Goal: Information Seeking & Learning: Learn about a topic

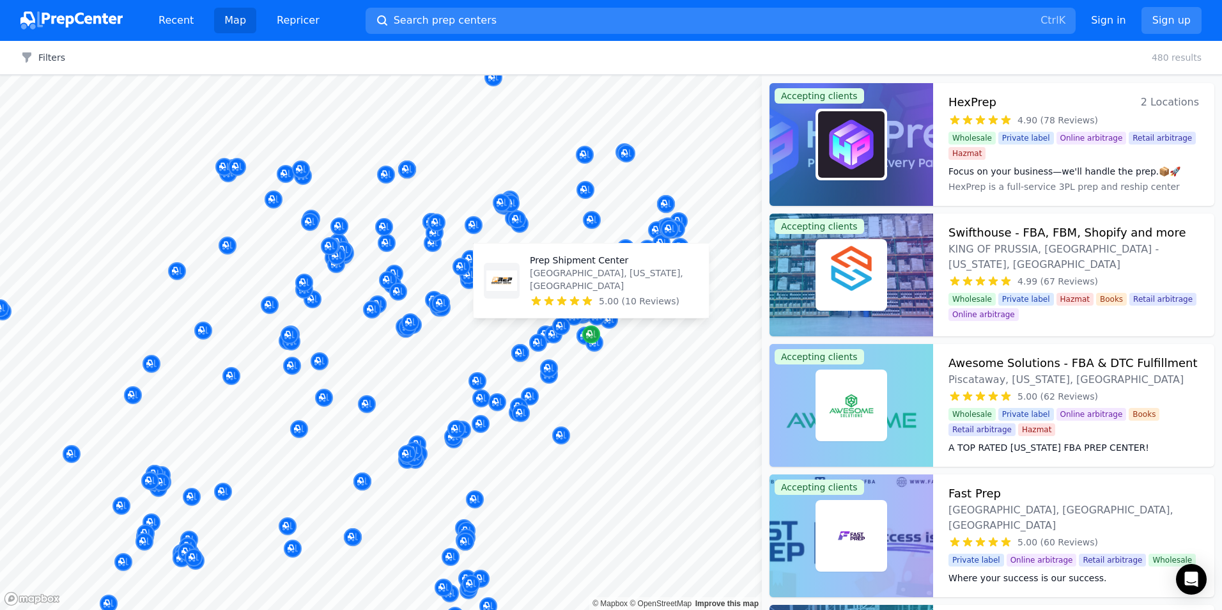
click at [590, 342] on div "Map marker" at bounding box center [591, 334] width 18 height 18
click at [590, 335] on icon "Map marker" at bounding box center [589, 334] width 6 height 6
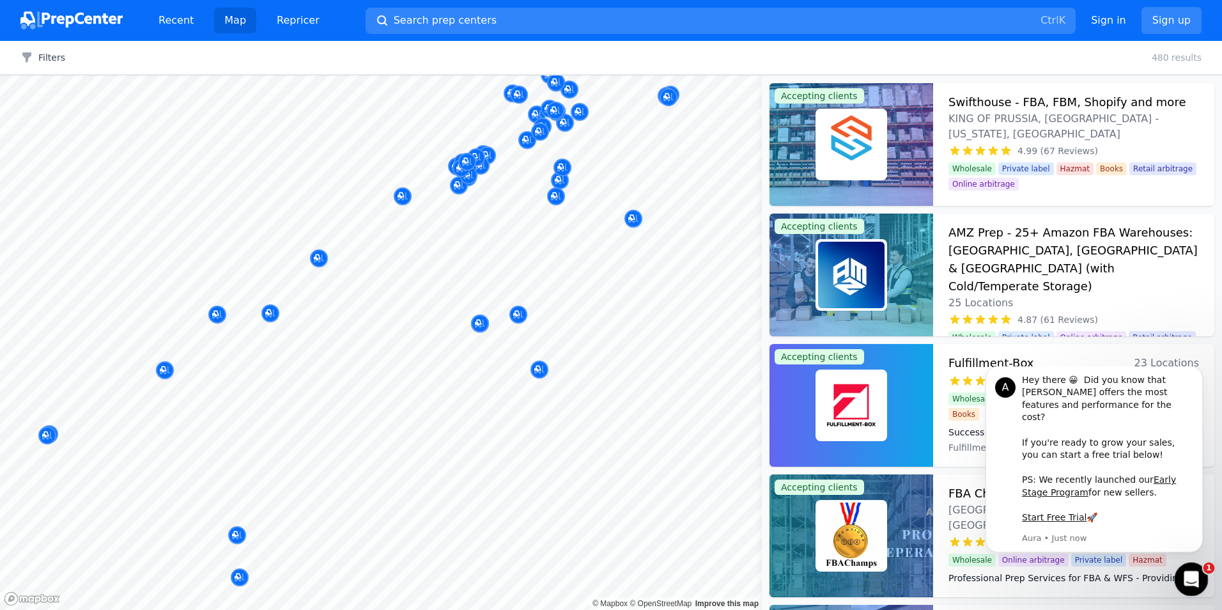
click at [1195, 584] on div "Open Intercom Messenger" at bounding box center [1190, 577] width 42 height 42
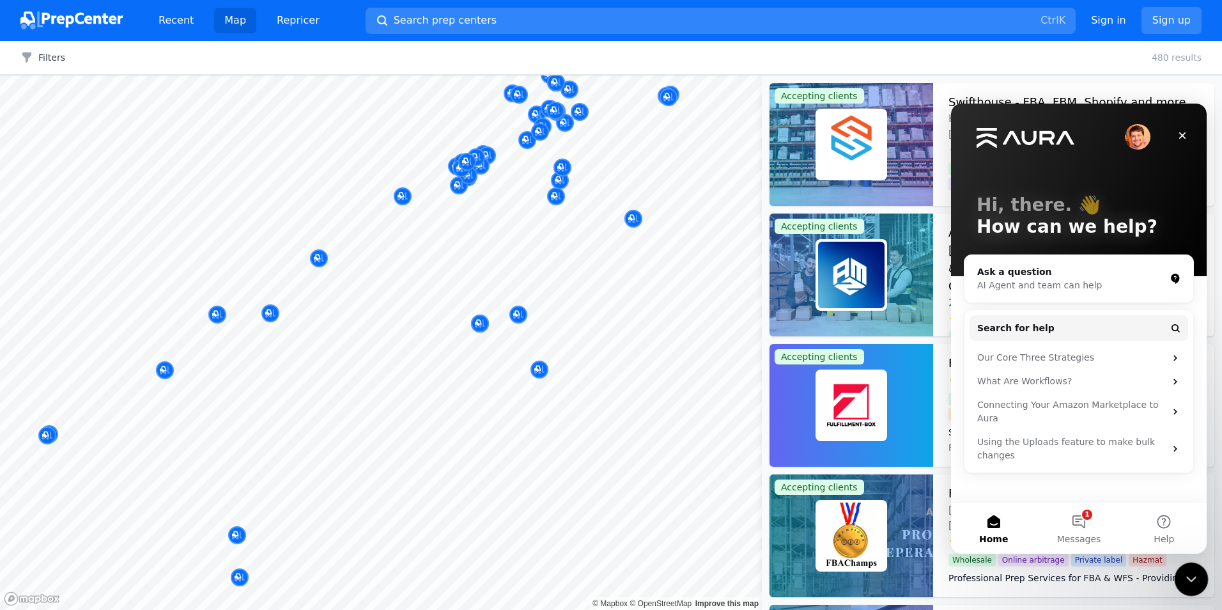
click at [1190, 573] on icon "Close Intercom Messenger" at bounding box center [1189, 577] width 15 height 15
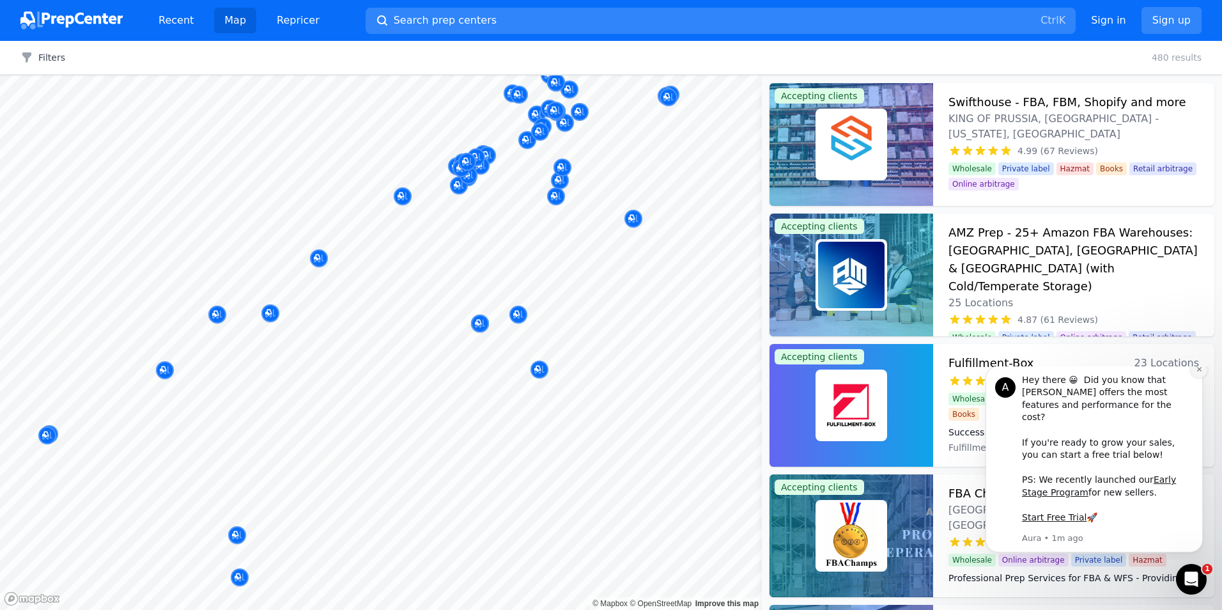
click at [1199, 371] on icon "Dismiss notification" at bounding box center [1199, 369] width 4 height 4
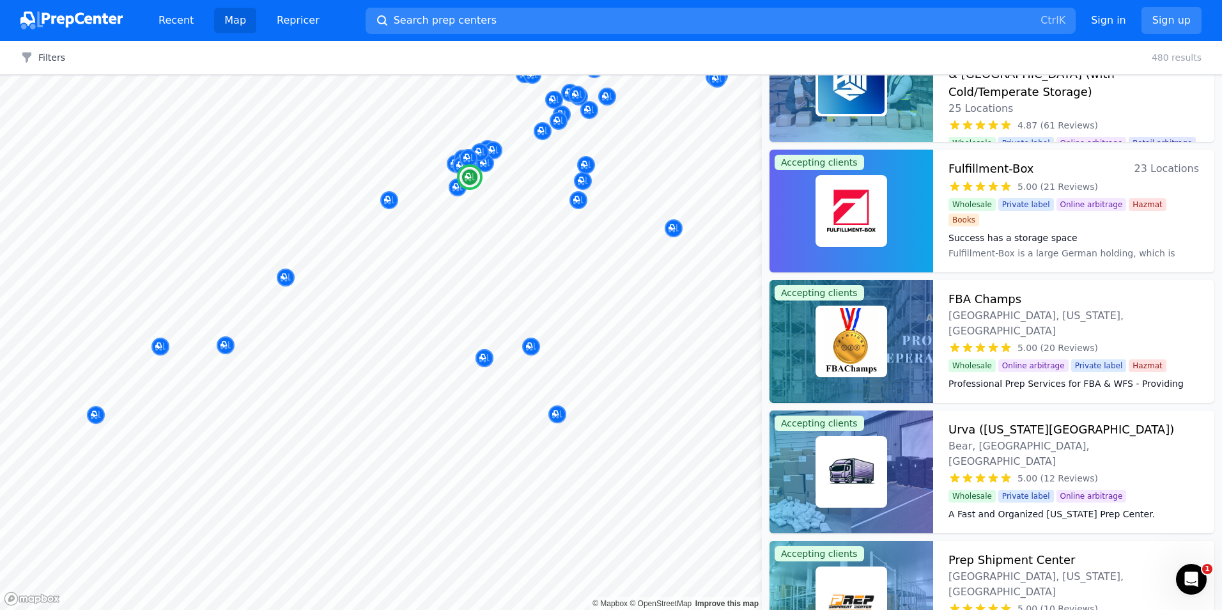
scroll to position [128, 0]
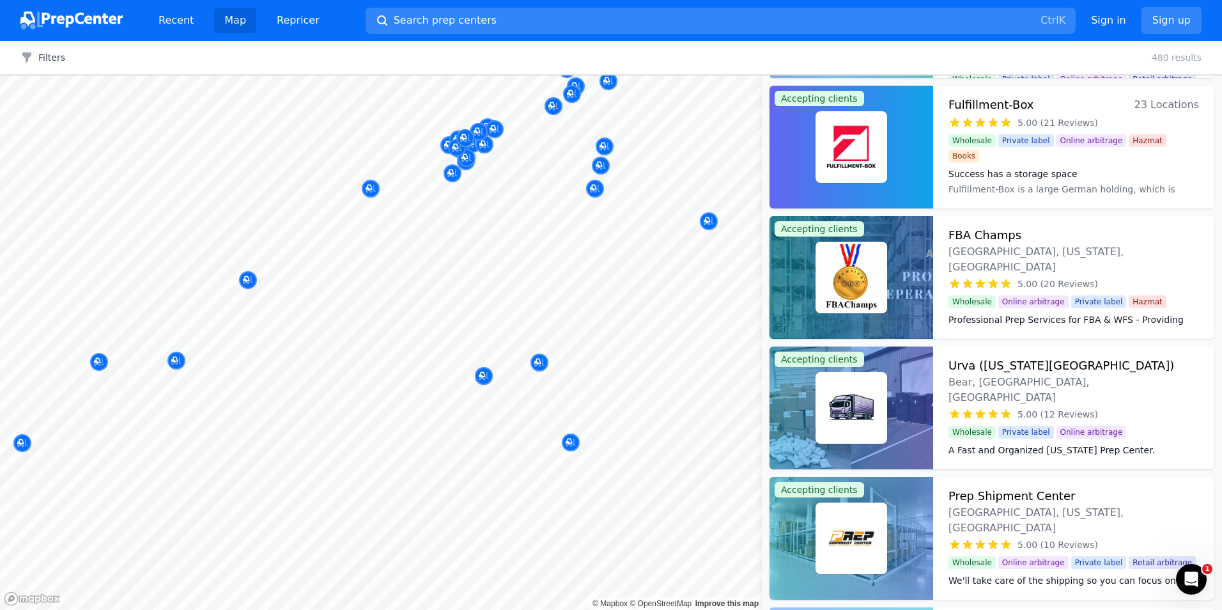
drag, startPoint x: 488, startPoint y: 258, endPoint x: 480, endPoint y: 251, distance: 10.5
click at [496, 345] on body "Recent Map Repricer Search prep centers Ctrl K Open main menu Sign in Sign up F…" at bounding box center [611, 305] width 1222 height 610
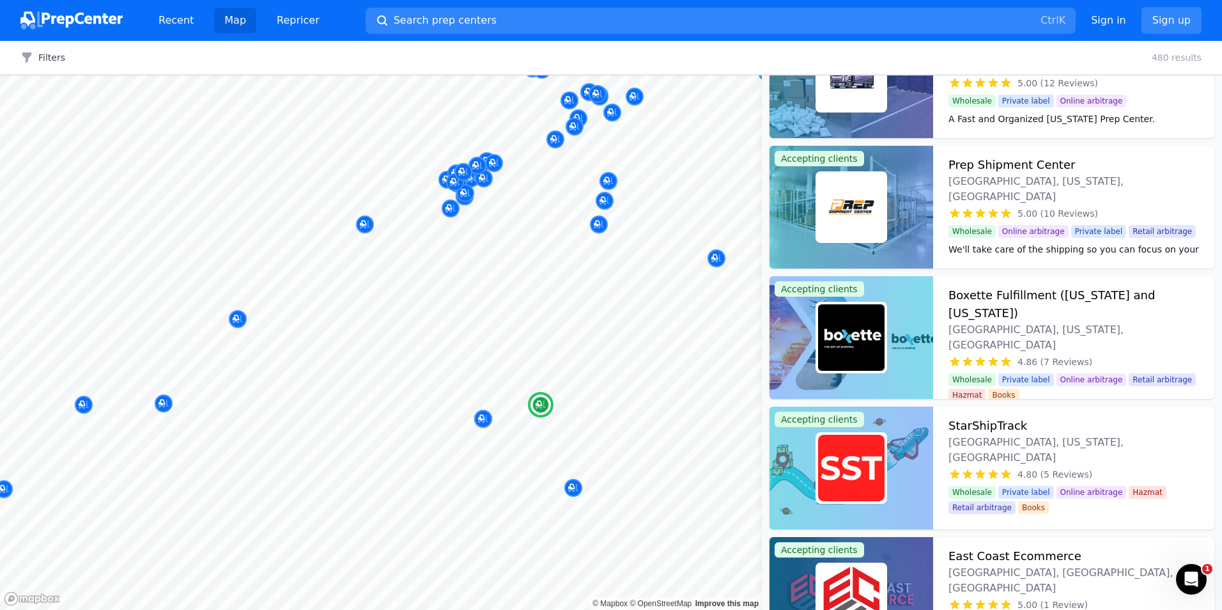
scroll to position [448, 0]
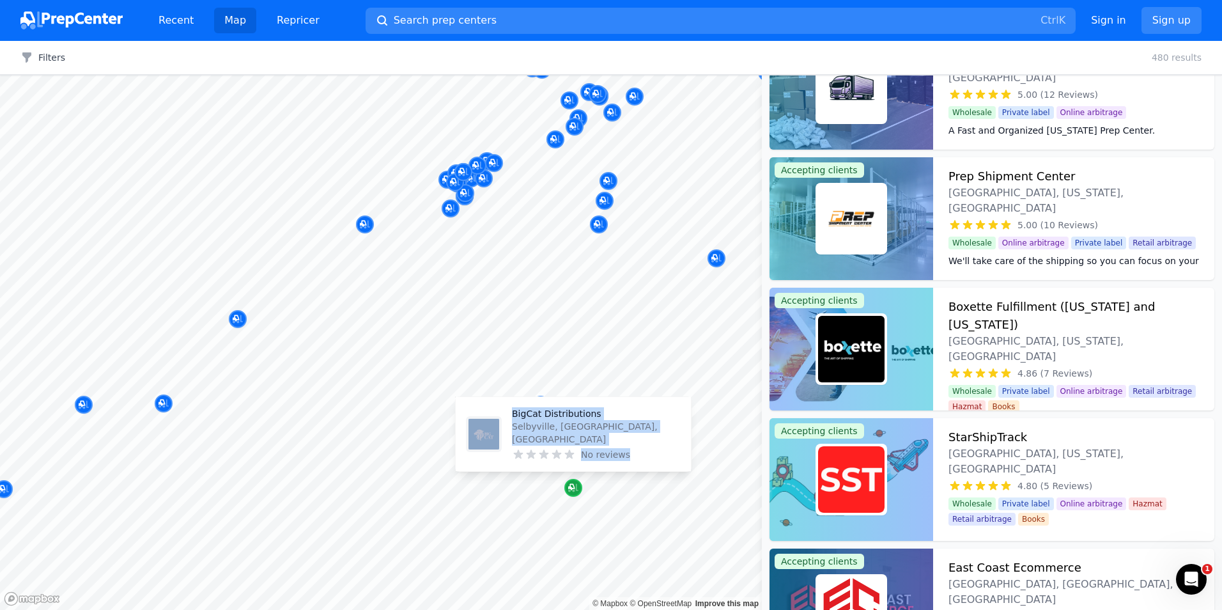
click at [572, 492] on icon "Map marker" at bounding box center [573, 487] width 10 height 13
click at [553, 420] on p "BigCat Distributions" at bounding box center [596, 413] width 169 height 13
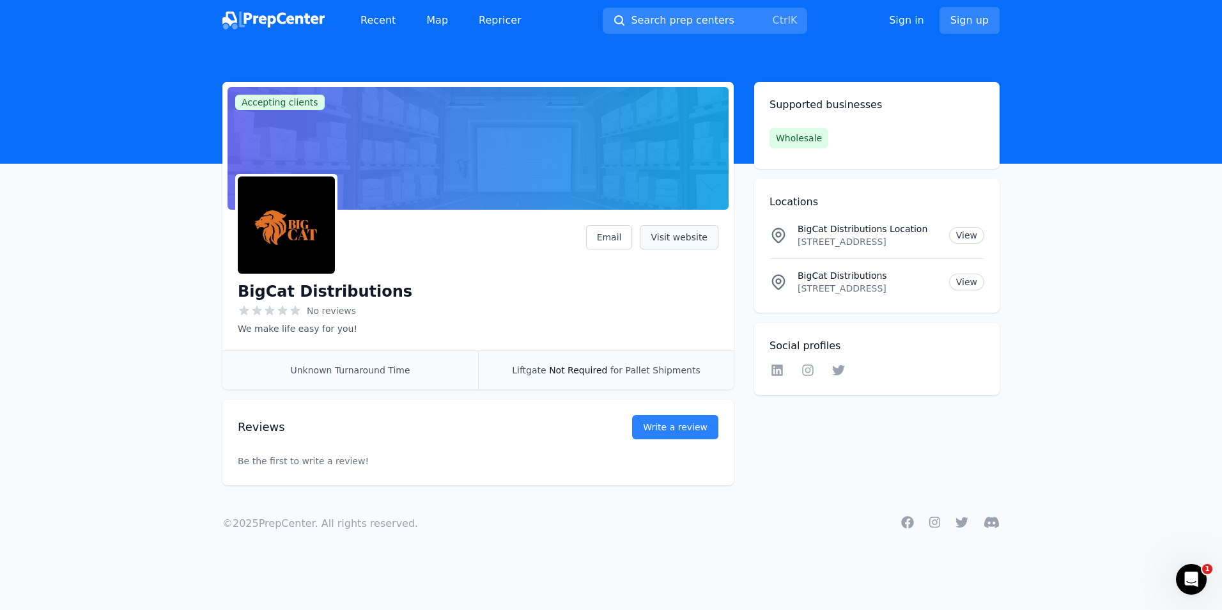
click at [676, 237] on link "Visit website" at bounding box center [679, 237] width 79 height 24
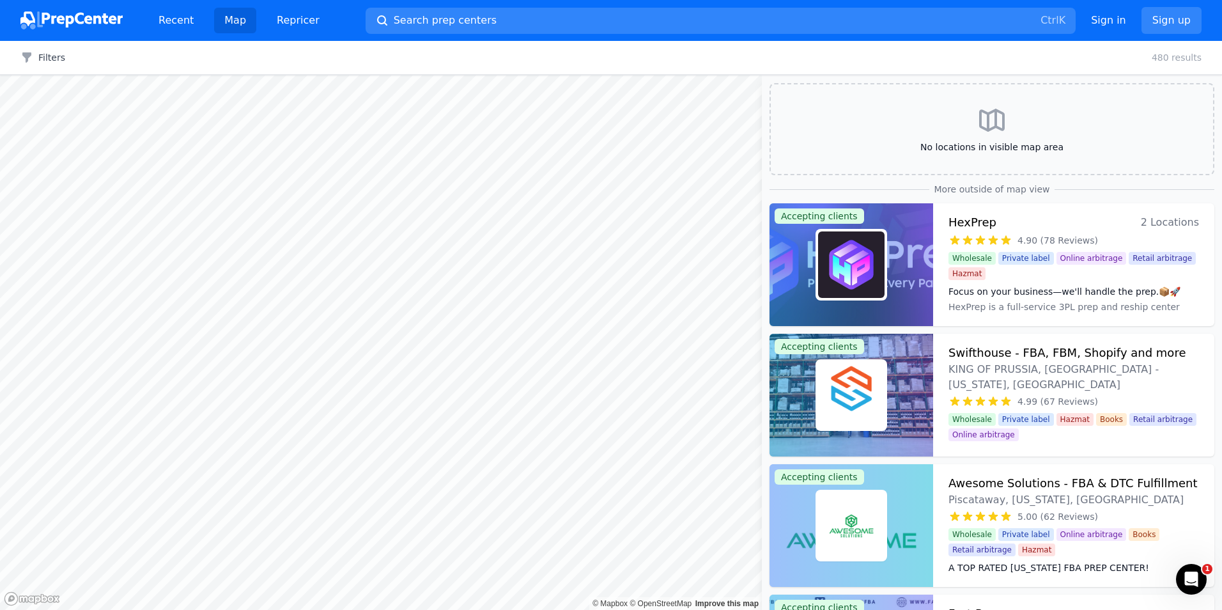
click at [1042, 311] on dd "HexPrep is a full-service 3PL prep and reship center with locations in tax-free…" at bounding box center [1074, 313] width 251 height 26
drag, startPoint x: 224, startPoint y: 28, endPoint x: 231, endPoint y: 20, distance: 10.9
click at [224, 28] on link "Map" at bounding box center [235, 21] width 42 height 26
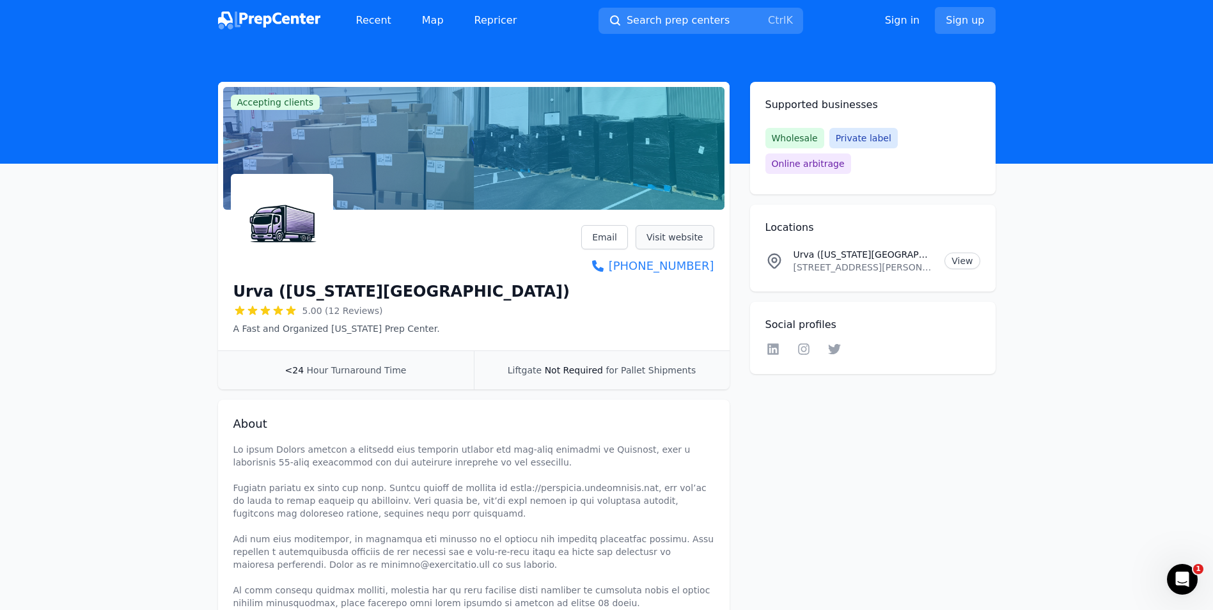
click at [667, 239] on link "Visit website" at bounding box center [675, 237] width 79 height 24
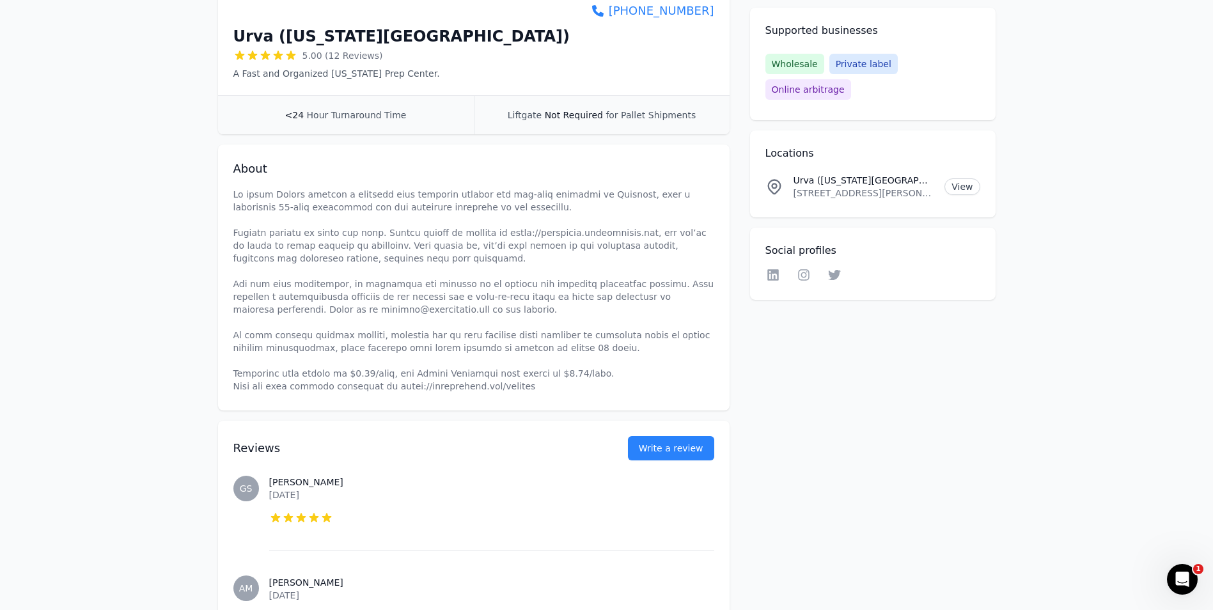
scroll to position [256, 0]
drag, startPoint x: 292, startPoint y: 373, endPoint x: 386, endPoint y: 369, distance: 94.1
click at [370, 369] on p at bounding box center [473, 289] width 481 height 205
drag, startPoint x: 391, startPoint y: 373, endPoint x: 568, endPoint y: 370, distance: 176.5
click at [568, 370] on p at bounding box center [473, 289] width 481 height 205
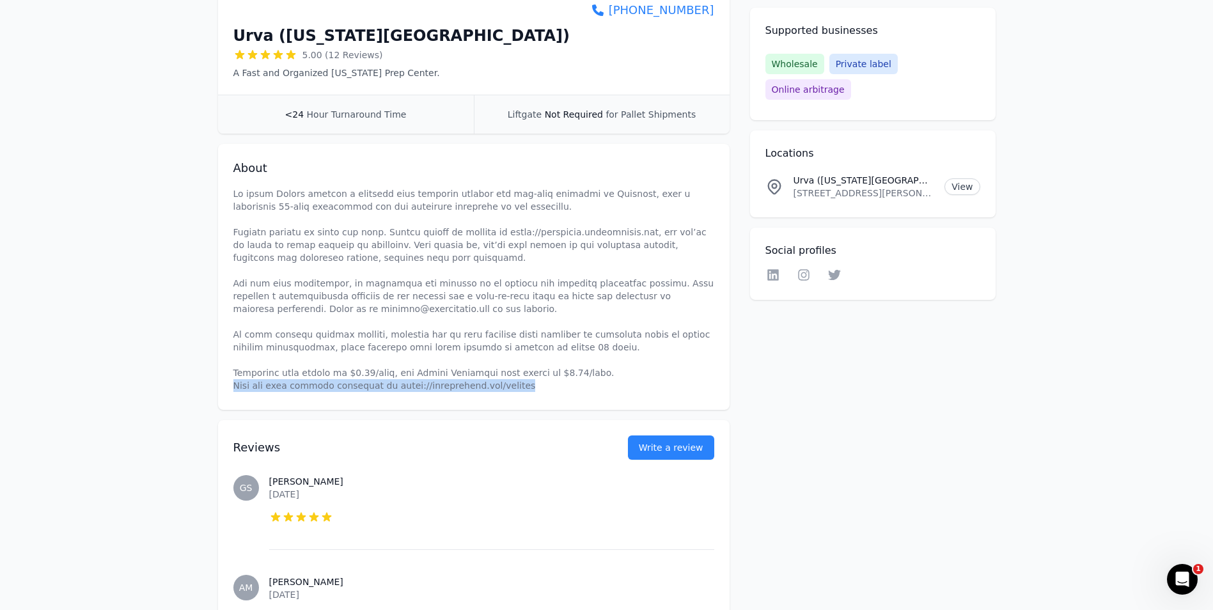
drag, startPoint x: 417, startPoint y: 390, endPoint x: 195, endPoint y: 391, distance: 222.5
click at [222, 388] on div "About" at bounding box center [473, 277] width 511 height 266
drag, startPoint x: 237, startPoint y: 335, endPoint x: 318, endPoint y: 332, distance: 81.2
click at [315, 332] on p at bounding box center [473, 289] width 481 height 205
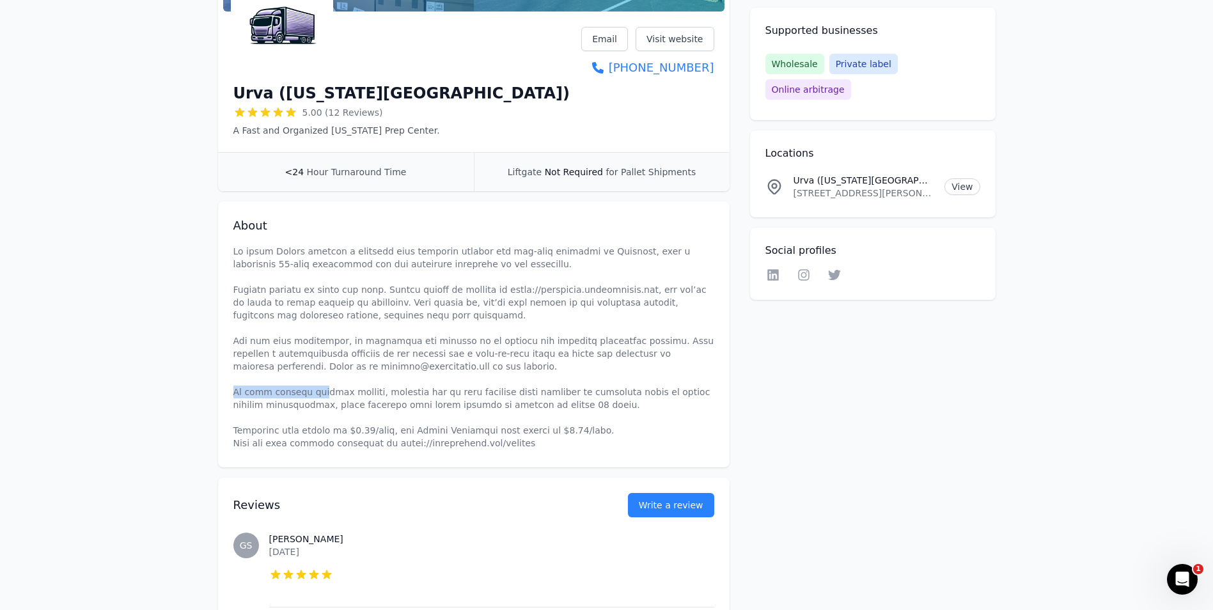
scroll to position [128, 0]
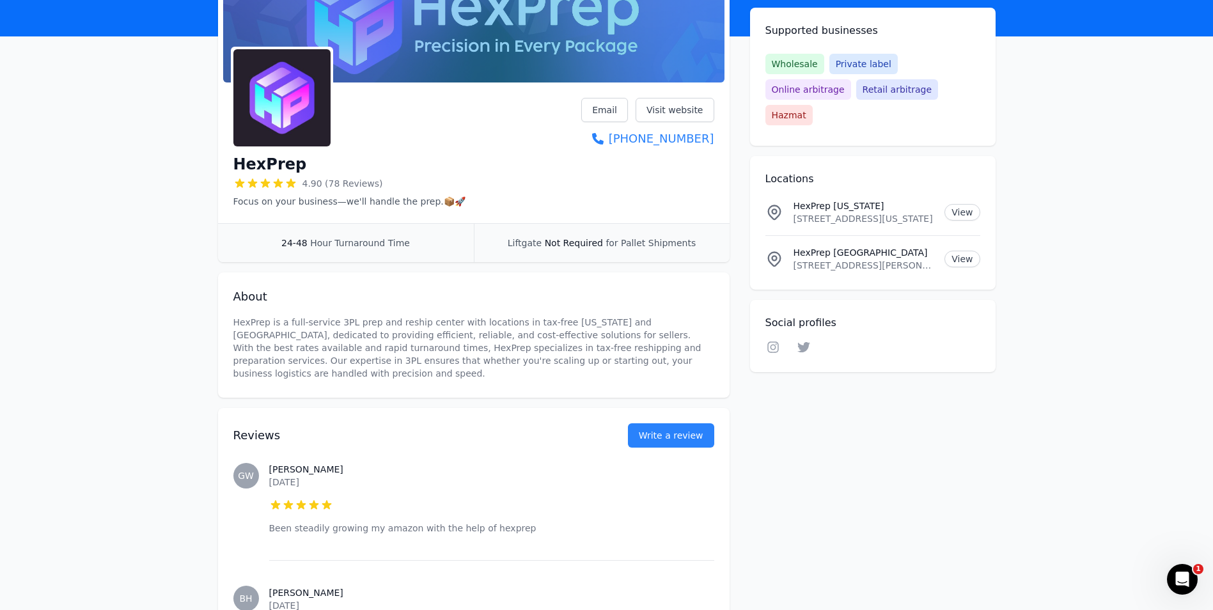
scroll to position [128, 0]
click at [661, 106] on link "Visit website" at bounding box center [675, 109] width 79 height 24
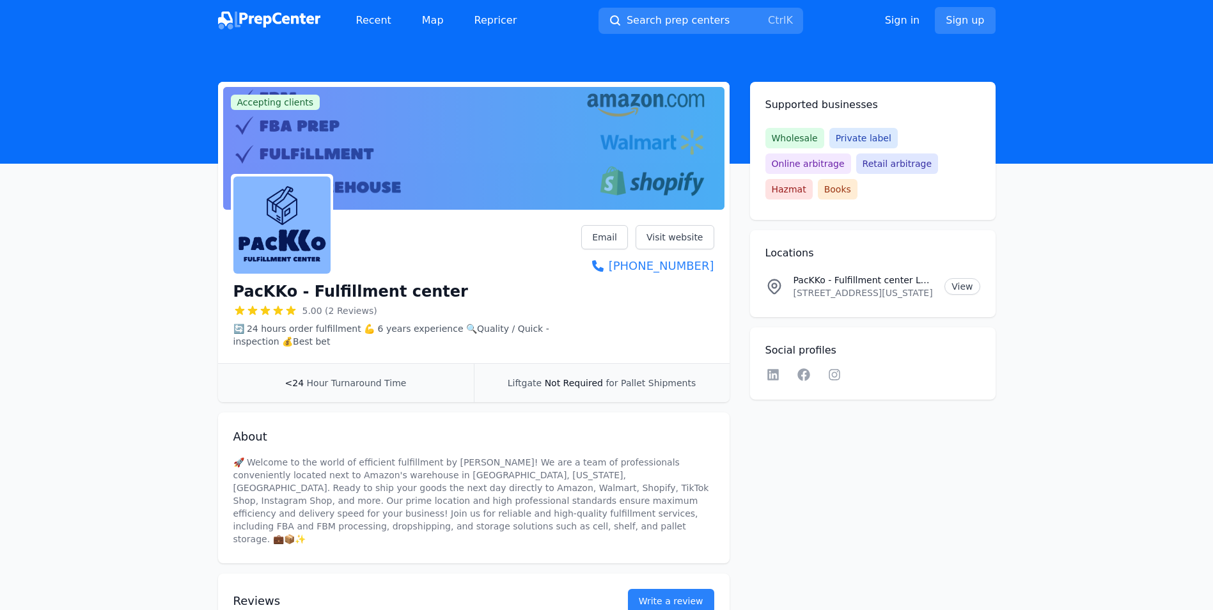
click at [832, 422] on div "Accepting clients Claim business PacKKo - Fulfillment center 5.00 (2 Reviews) 🔄…" at bounding box center [606, 493] width 777 height 823
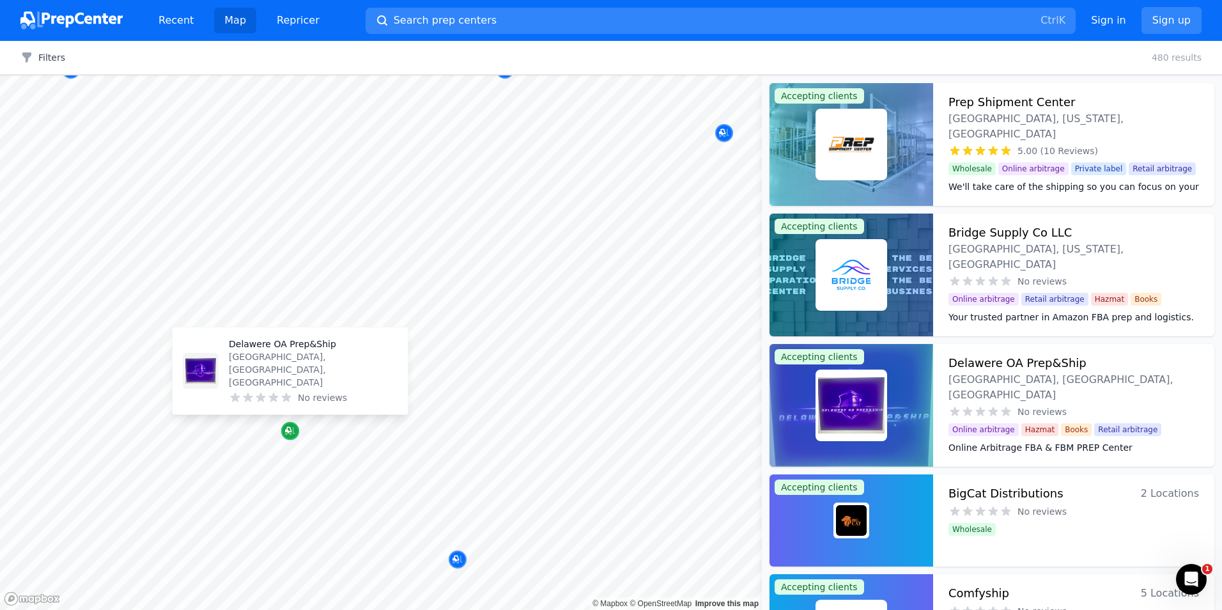
click at [290, 432] on icon "Map marker" at bounding box center [290, 431] width 10 height 13
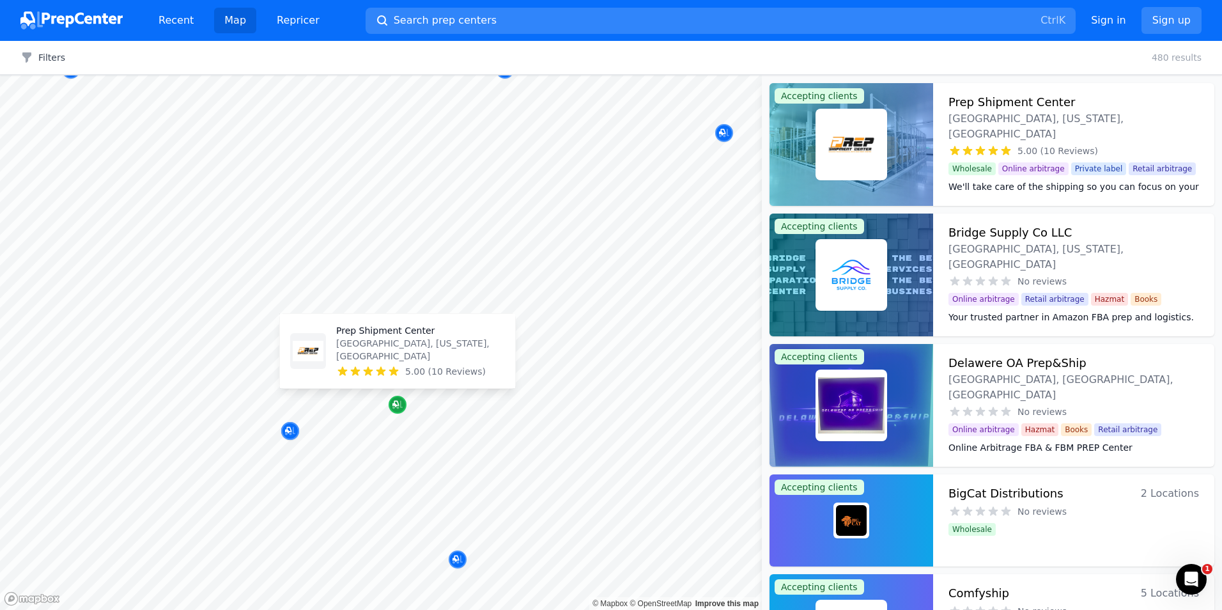
click at [396, 403] on icon "Map marker" at bounding box center [398, 404] width 10 height 13
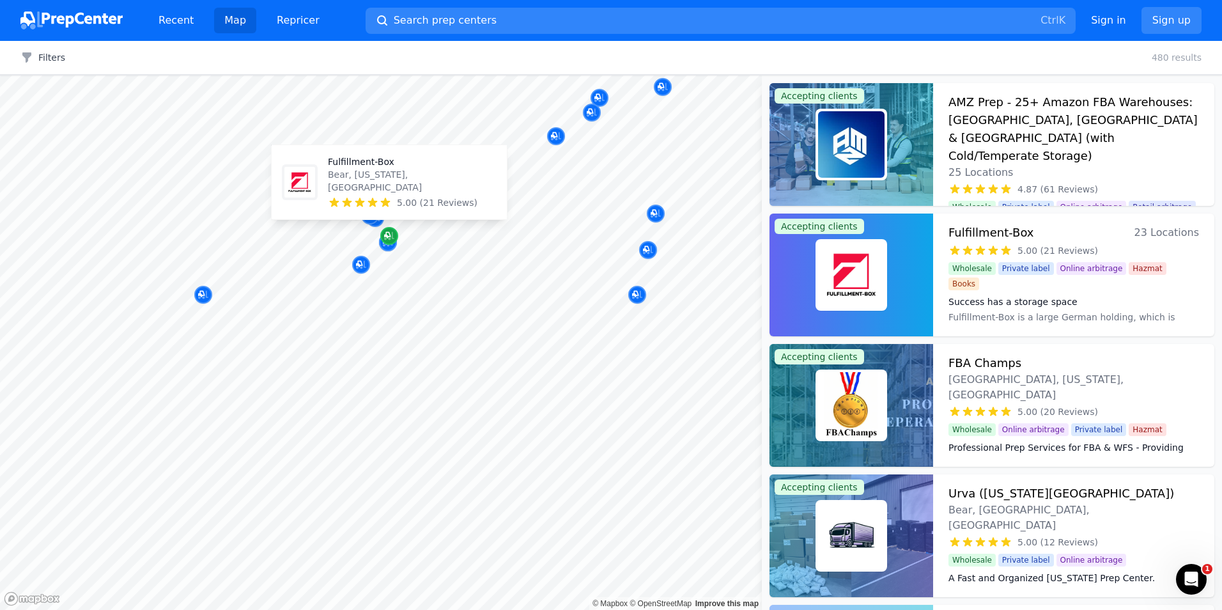
click at [389, 238] on icon "Map marker" at bounding box center [389, 236] width 10 height 8
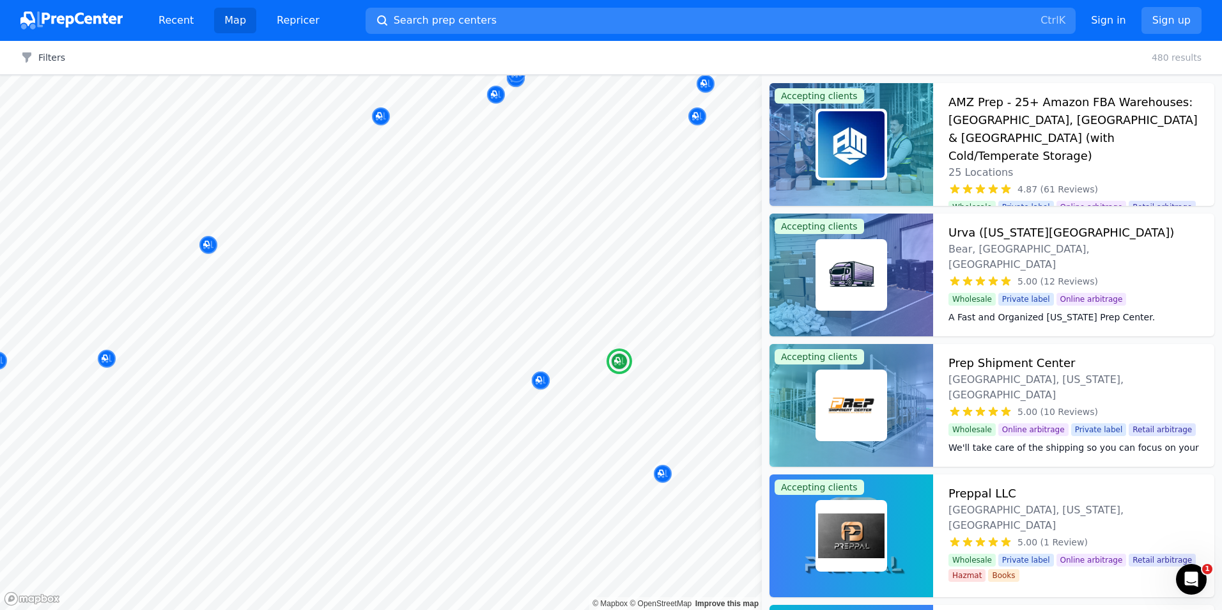
click at [974, 361] on h3 "Prep Shipment Center" at bounding box center [1012, 363] width 127 height 18
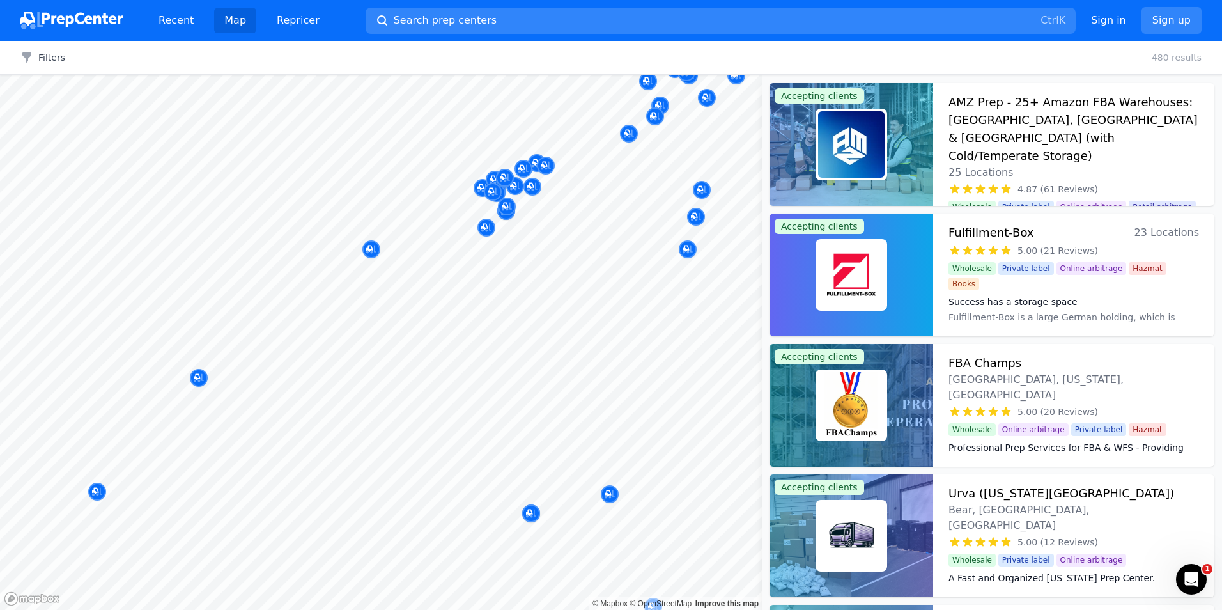
click at [487, 231] on div at bounding box center [388, 228] width 246 height 10
click at [487, 227] on div at bounding box center [388, 228] width 246 height 10
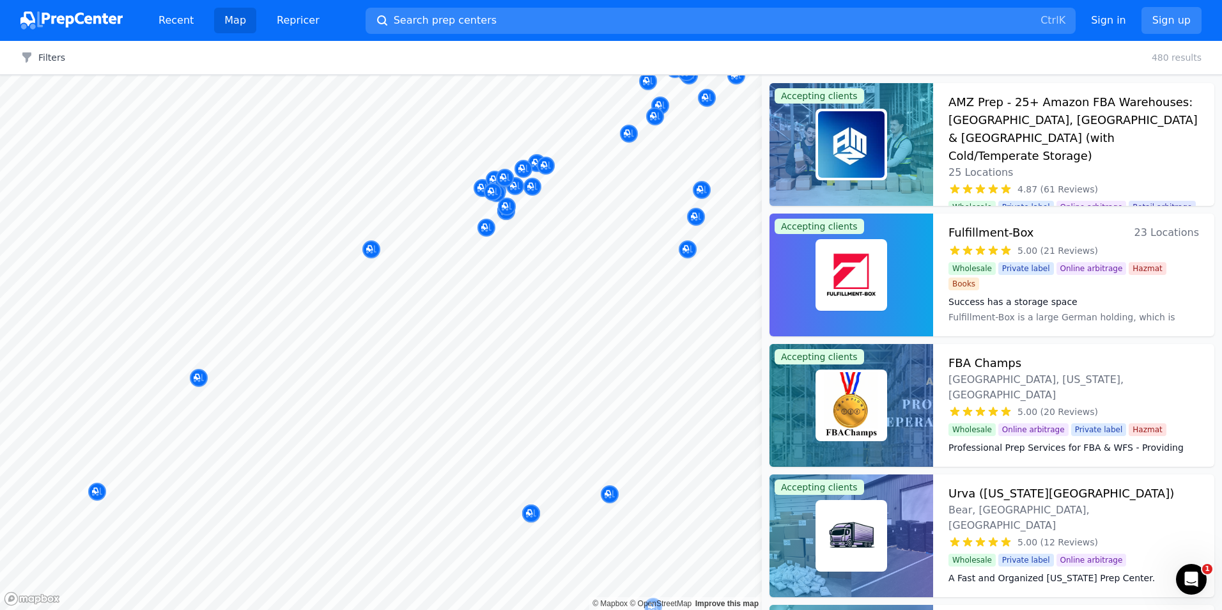
click at [487, 227] on div at bounding box center [388, 228] width 246 height 10
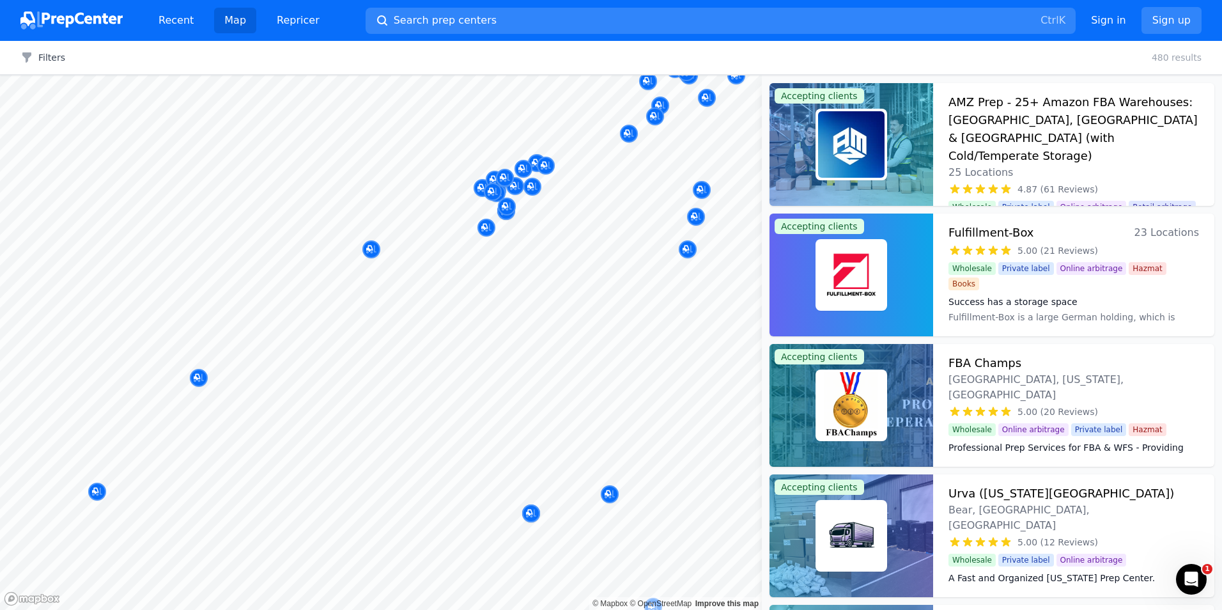
click at [487, 227] on div at bounding box center [388, 228] width 246 height 10
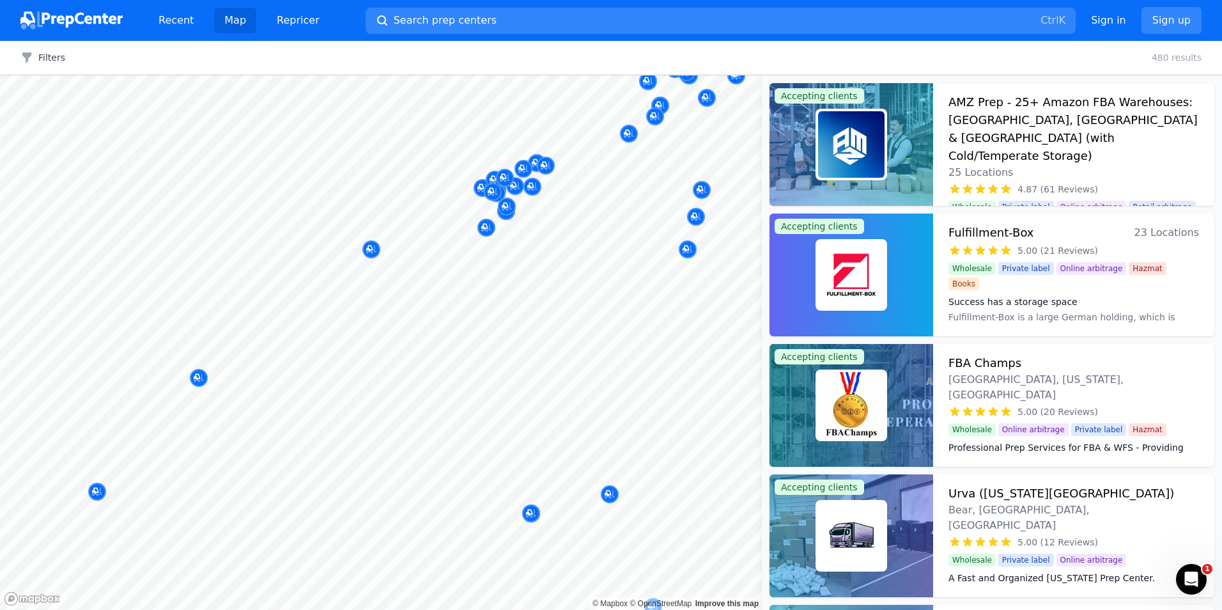
click at [487, 227] on div at bounding box center [388, 228] width 246 height 10
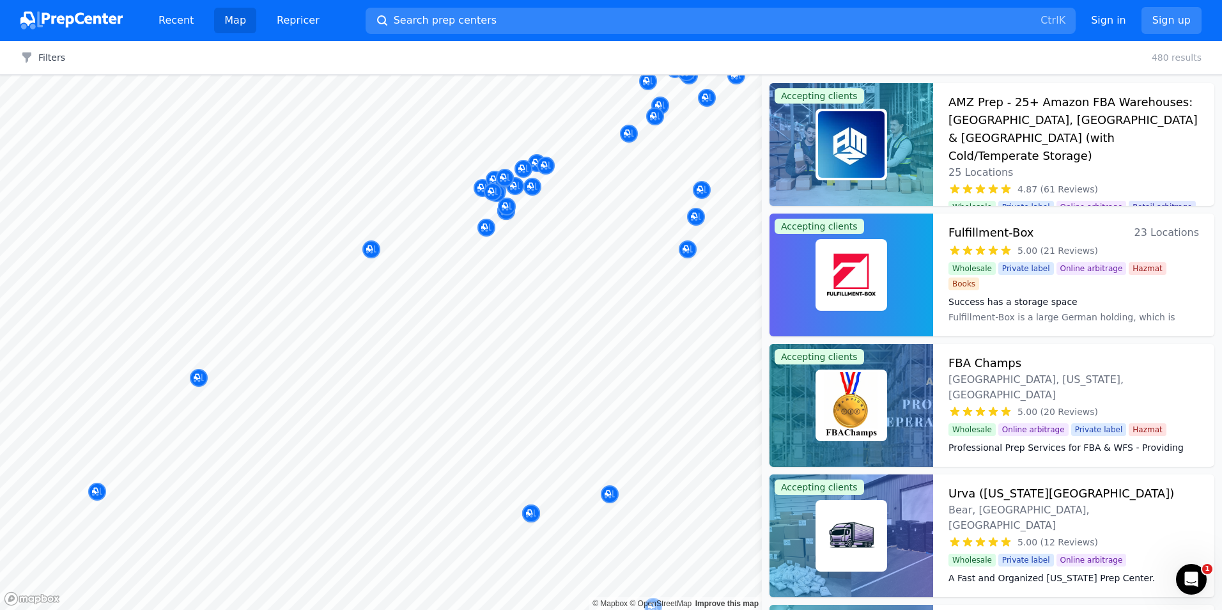
click at [487, 227] on div at bounding box center [388, 228] width 246 height 10
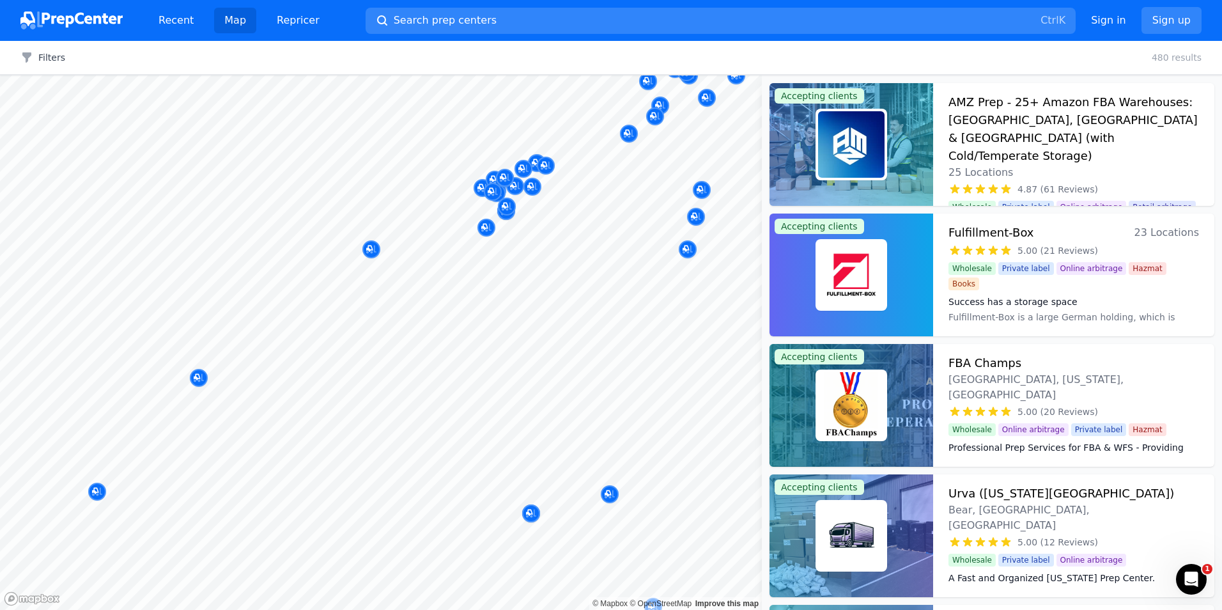
click at [487, 227] on div at bounding box center [388, 228] width 246 height 10
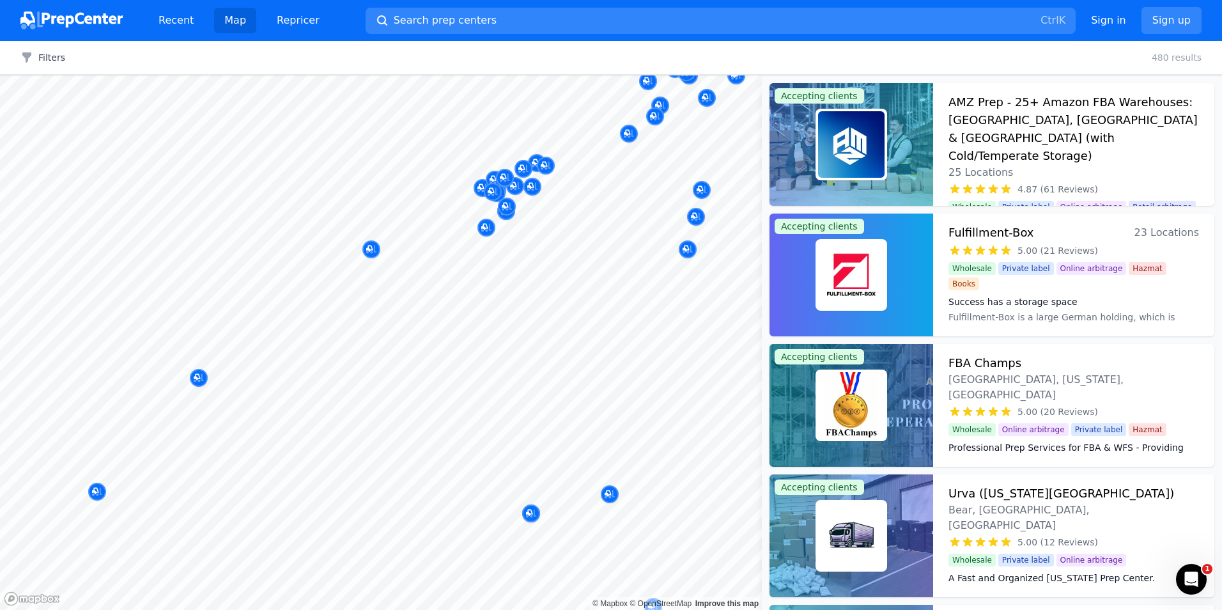
click at [487, 227] on div at bounding box center [388, 228] width 246 height 10
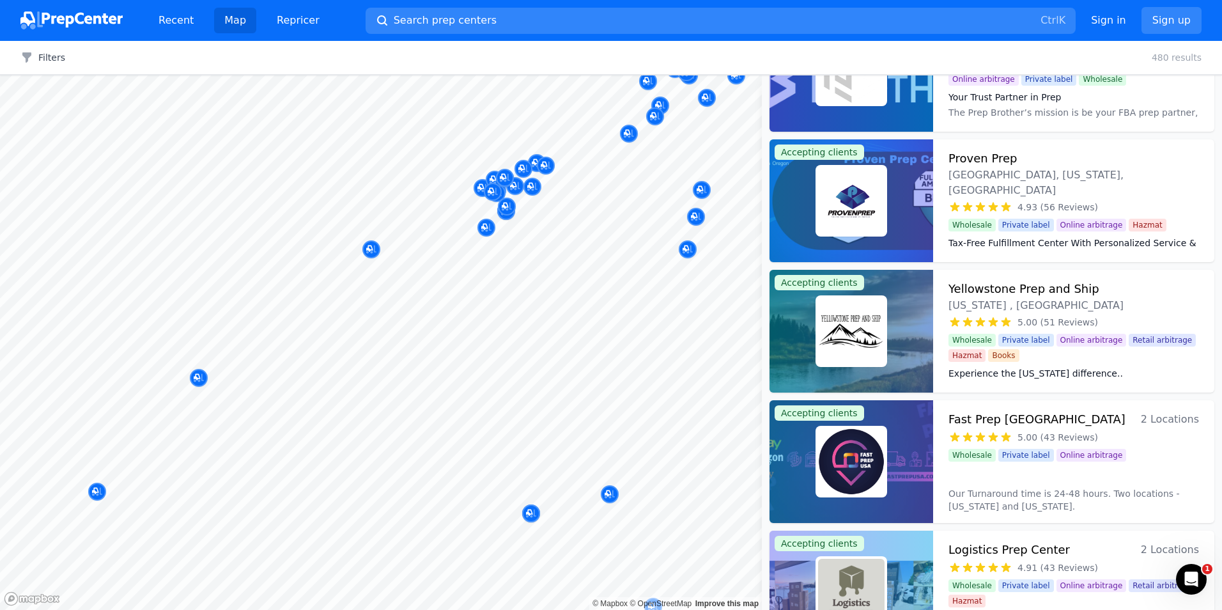
scroll to position [4795, 0]
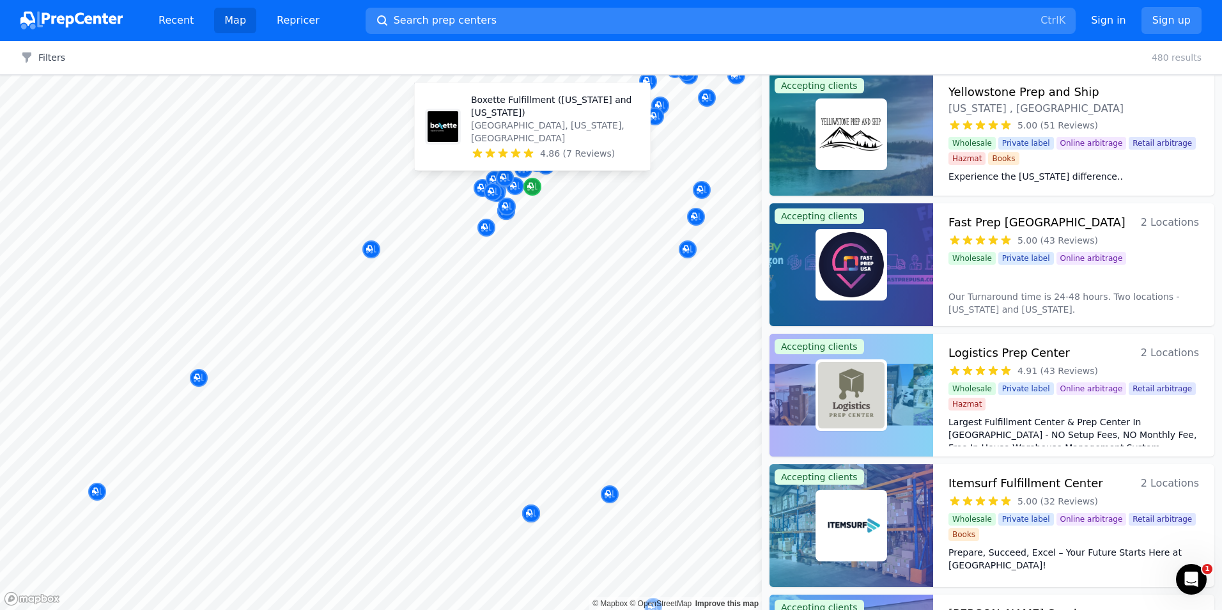
click at [531, 191] on icon "Map marker" at bounding box center [532, 186] width 10 height 13
click at [535, 189] on icon "Map marker" at bounding box center [532, 187] width 10 height 8
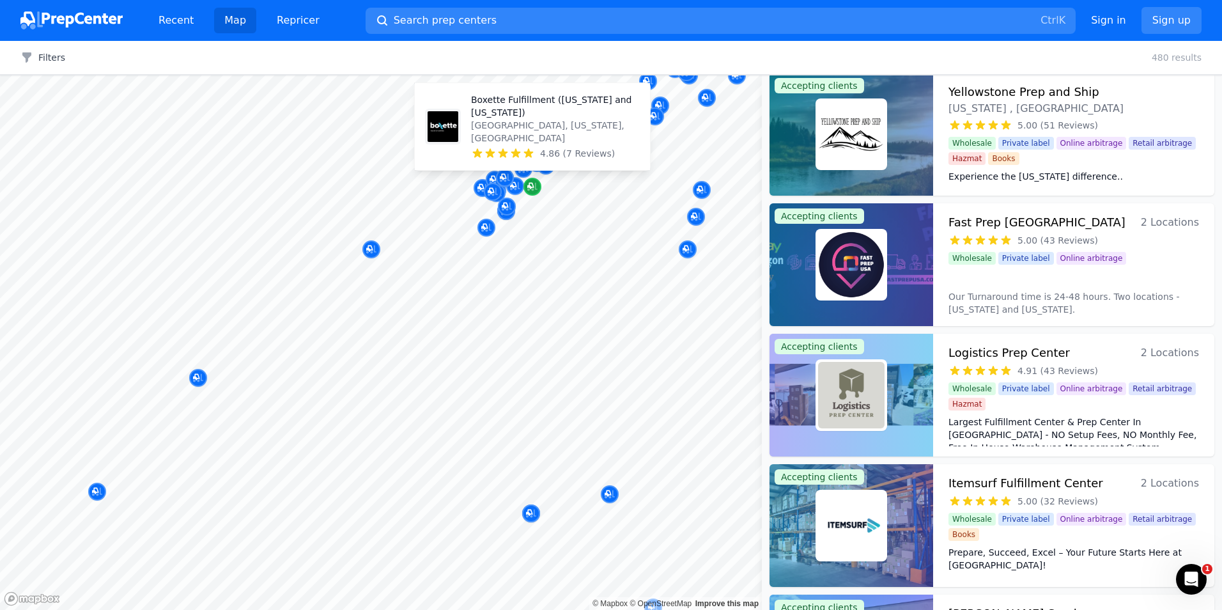
click at [535, 189] on icon "Map marker" at bounding box center [532, 187] width 10 height 8
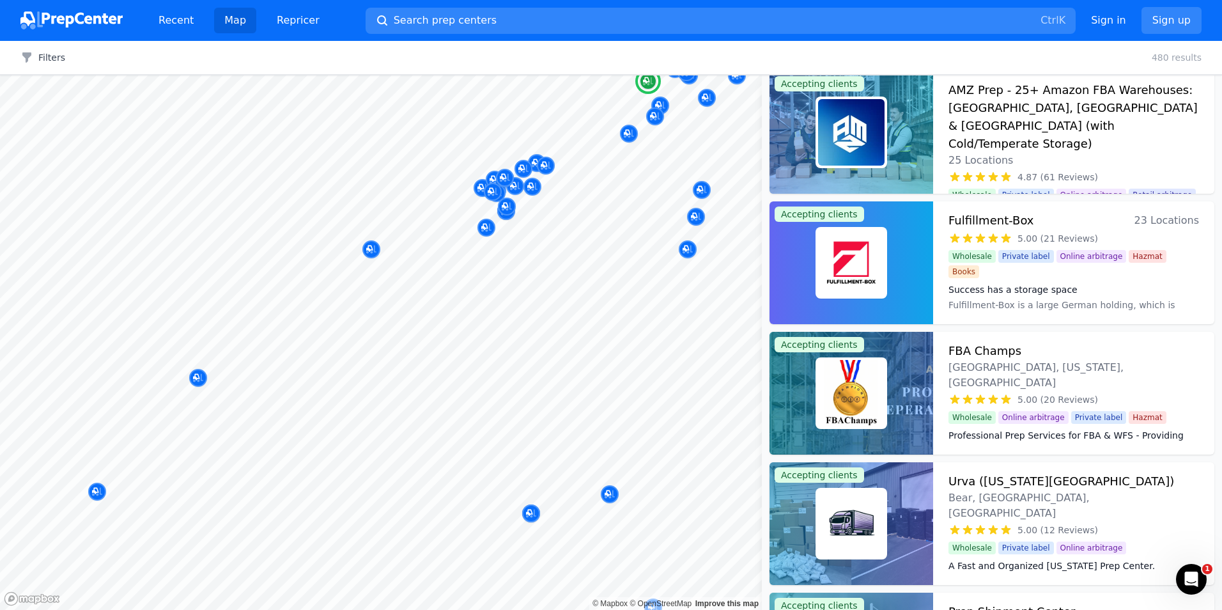
scroll to position [0, 0]
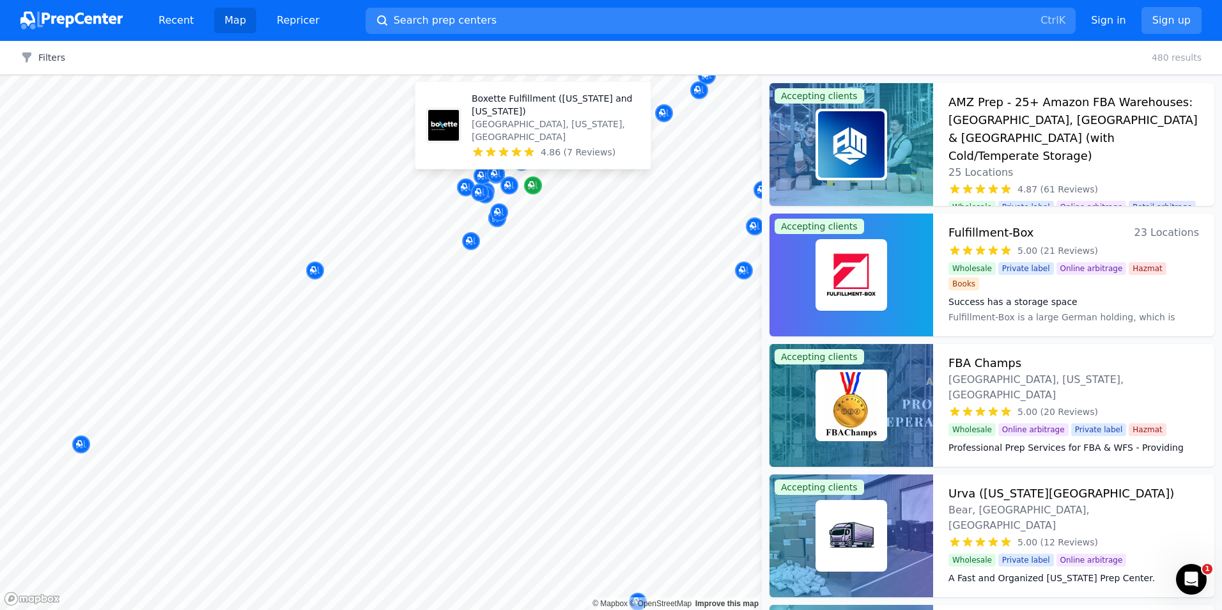
click at [536, 190] on icon "Map marker" at bounding box center [533, 185] width 10 height 13
click at [534, 187] on icon "Map marker" at bounding box center [533, 185] width 10 height 13
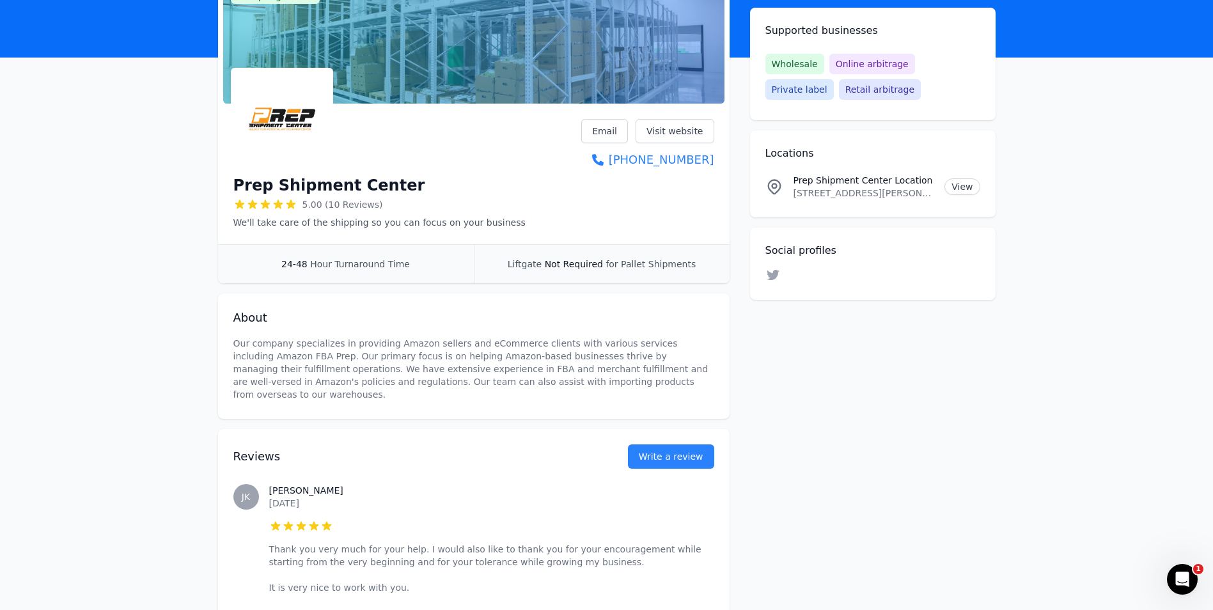
scroll to position [128, 0]
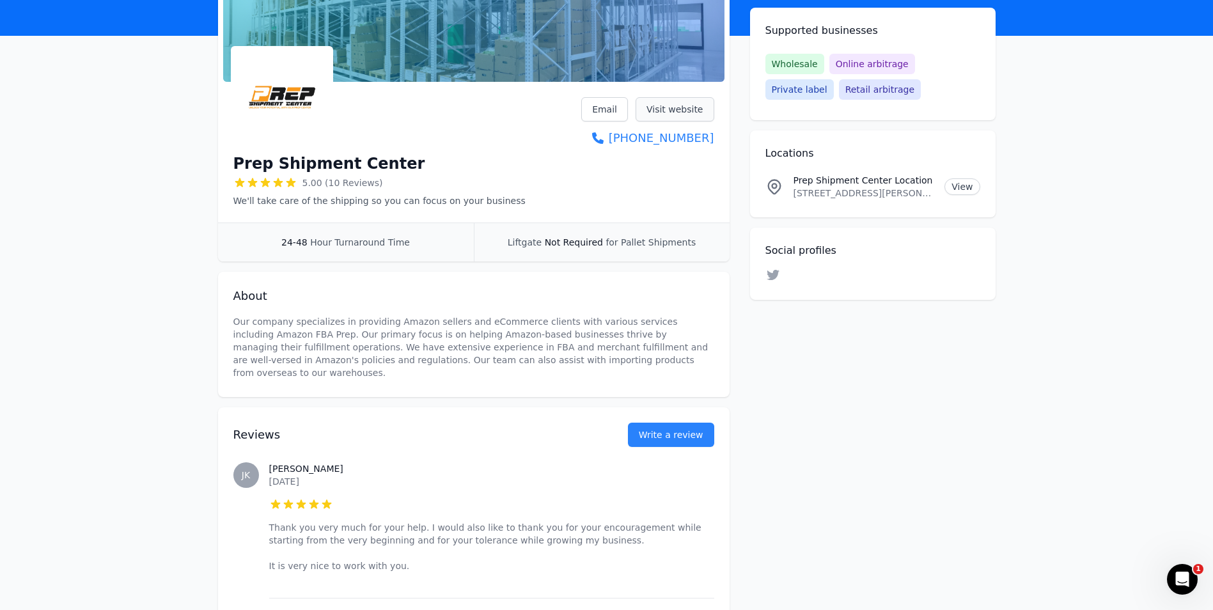
click at [675, 117] on link "Visit website" at bounding box center [675, 109] width 79 height 24
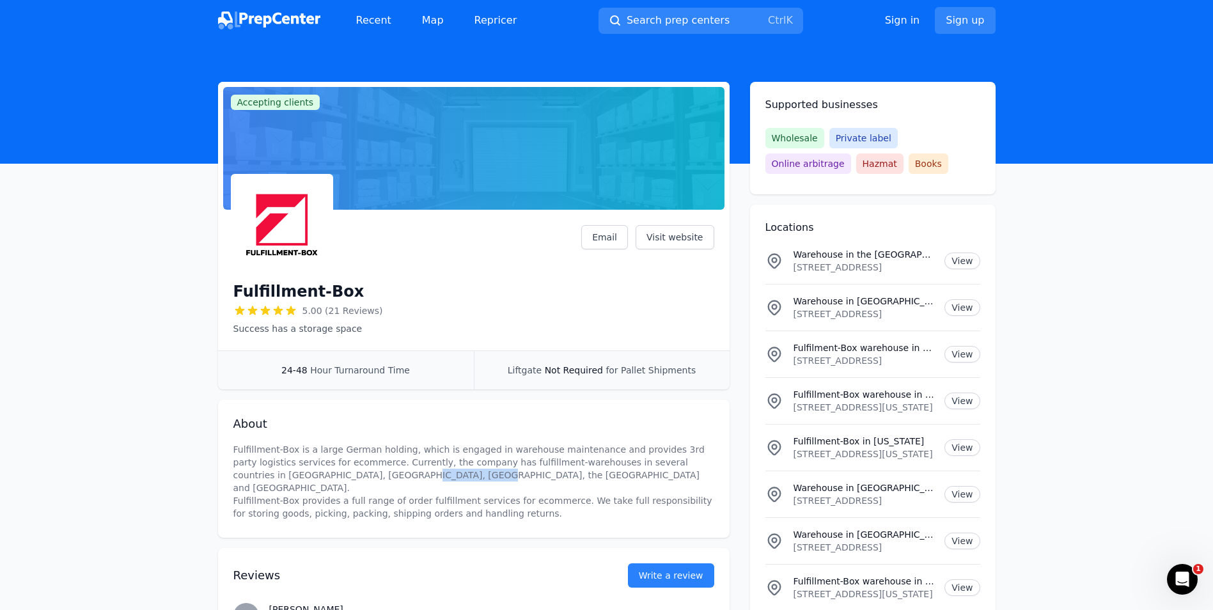
drag, startPoint x: 285, startPoint y: 478, endPoint x: 357, endPoint y: 477, distance: 72.2
click at [357, 477] on p "Fulfillment-Box is a large German holding, which is engaged in warehouse mainte…" at bounding box center [473, 481] width 481 height 77
drag, startPoint x: 276, startPoint y: 492, endPoint x: 283, endPoint y: 491, distance: 7.1
click at [283, 491] on p "Fulfillment-Box is a large German holding, which is engaged in warehouse mainte…" at bounding box center [473, 481] width 481 height 77
drag, startPoint x: 312, startPoint y: 492, endPoint x: 334, endPoint y: 492, distance: 22.4
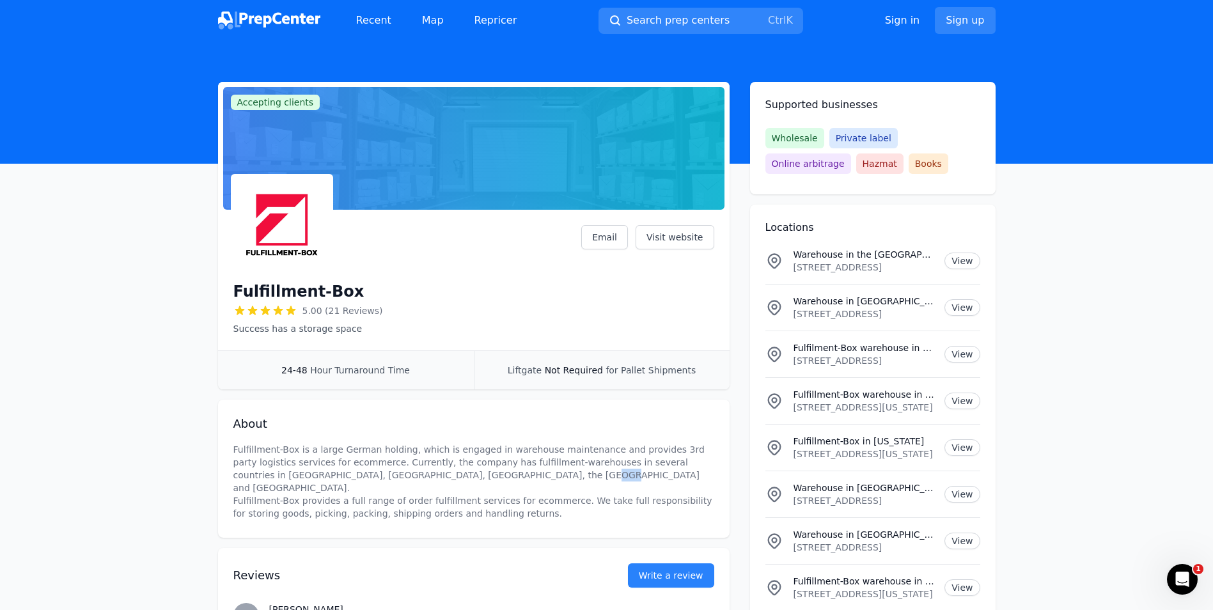
click at [328, 492] on p "Fulfillment-Box is a large German holding, which is engaged in warehouse mainte…" at bounding box center [473, 481] width 481 height 77
drag, startPoint x: 366, startPoint y: 493, endPoint x: 400, endPoint y: 493, distance: 33.9
click at [394, 493] on p "Fulfillment-Box is a large German holding, which is engaged in warehouse mainte…" at bounding box center [473, 481] width 481 height 77
drag, startPoint x: 424, startPoint y: 491, endPoint x: 478, endPoint y: 490, distance: 53.7
click at [474, 490] on p "Fulfillment-Box is a large German holding, which is engaged in warehouse mainte…" at bounding box center [473, 481] width 481 height 77
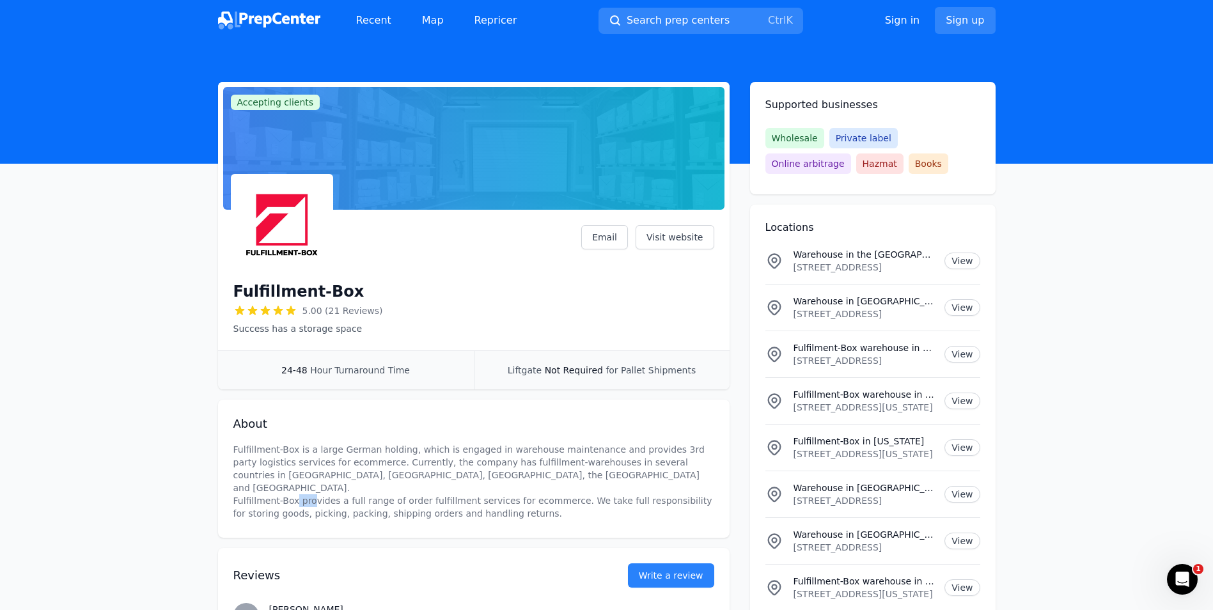
drag, startPoint x: 549, startPoint y: 490, endPoint x: 568, endPoint y: 490, distance: 19.8
click at [553, 490] on p "Fulfillment-Box is a large German holding, which is engaged in warehouse mainte…" at bounding box center [473, 481] width 481 height 77
drag, startPoint x: 580, startPoint y: 490, endPoint x: 666, endPoint y: 489, distance: 86.3
click at [655, 488] on p "Fulfillment-Box is a large German holding, which is engaged in warehouse mainte…" at bounding box center [473, 481] width 481 height 77
click at [584, 509] on div "About Fulfillment-Box is a large German holding, which is engaged in warehouse …" at bounding box center [473, 469] width 511 height 138
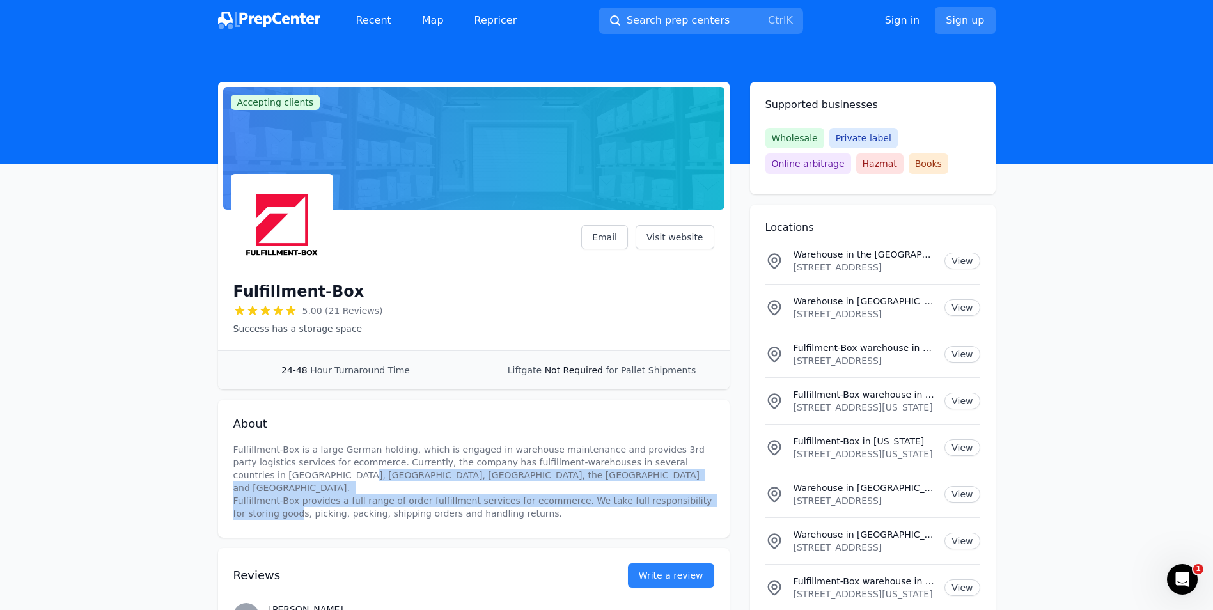
drag, startPoint x: 435, startPoint y: 503, endPoint x: 185, endPoint y: 476, distance: 251.5
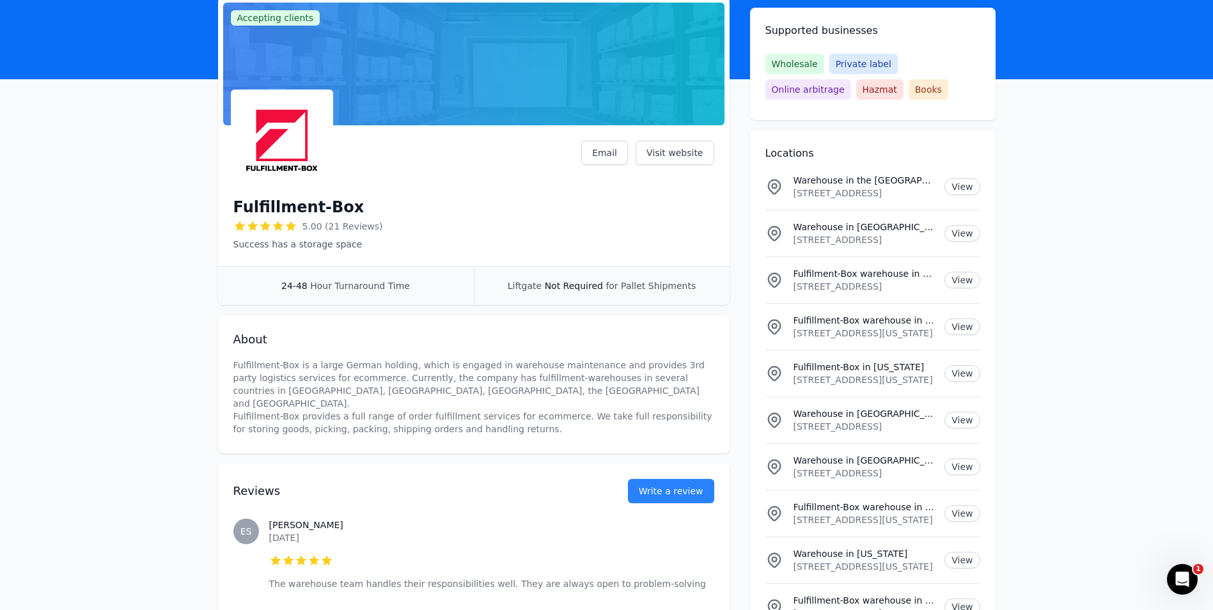
scroll to position [64, 0]
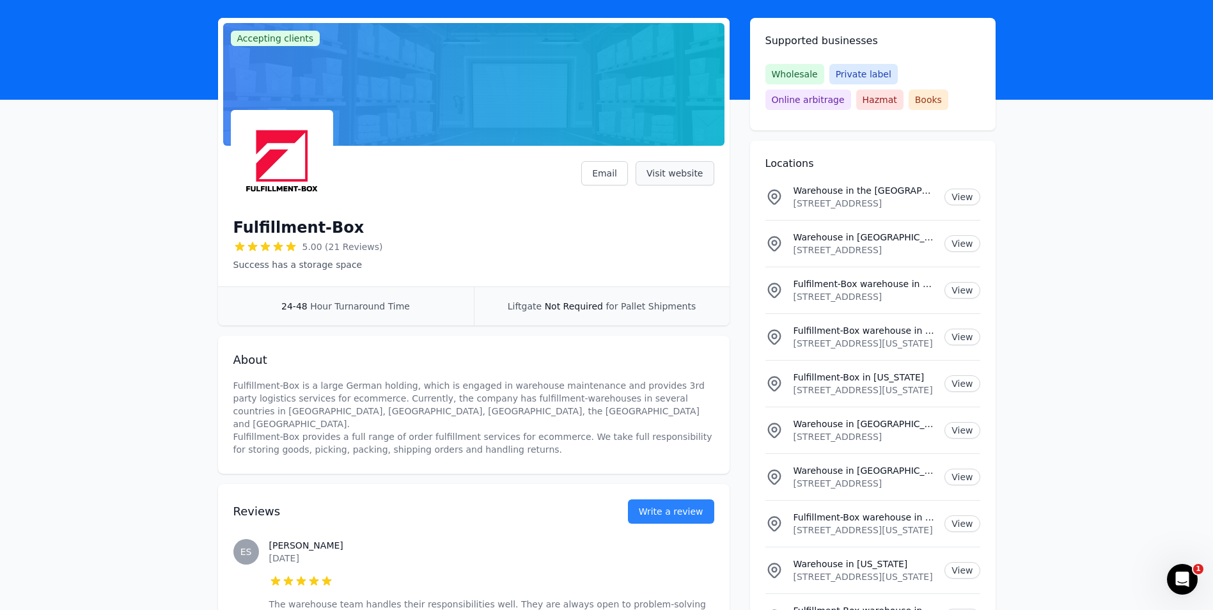
click at [672, 175] on link "Visit website" at bounding box center [675, 173] width 79 height 24
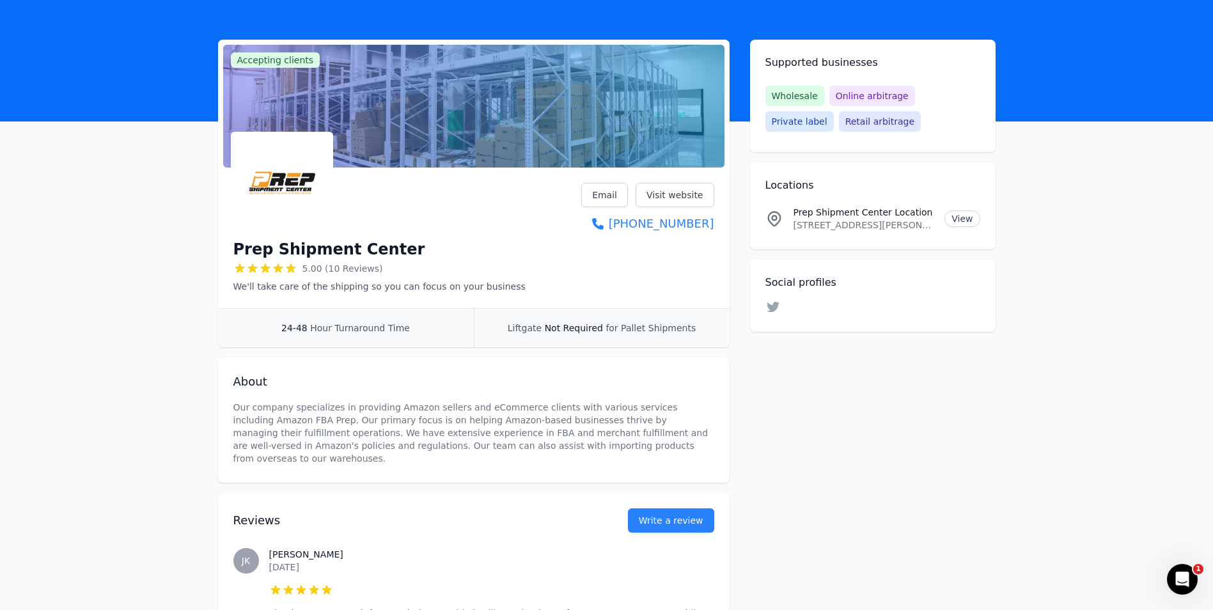
scroll to position [128, 0]
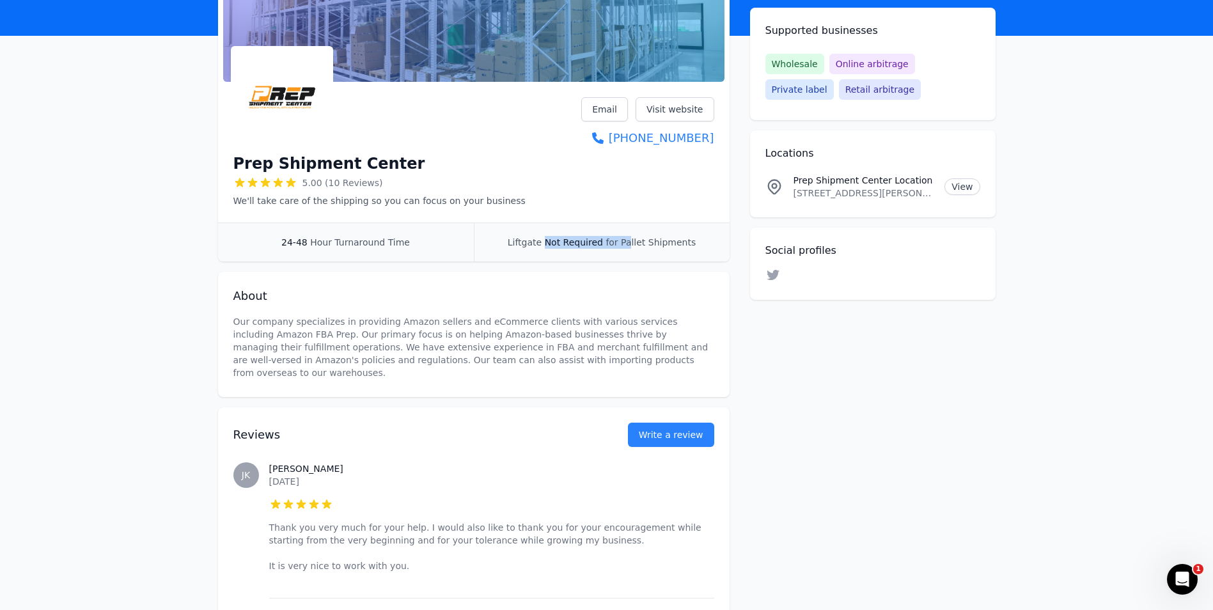
drag, startPoint x: 548, startPoint y: 242, endPoint x: 636, endPoint y: 237, distance: 88.3
click at [634, 236] on div "Liftgate Not Required for Pallet Shipments" at bounding box center [602, 242] width 256 height 38
click at [624, 276] on div "About Our company specializes in providing Amazon sellers and eCommerce clients…" at bounding box center [473, 334] width 511 height 125
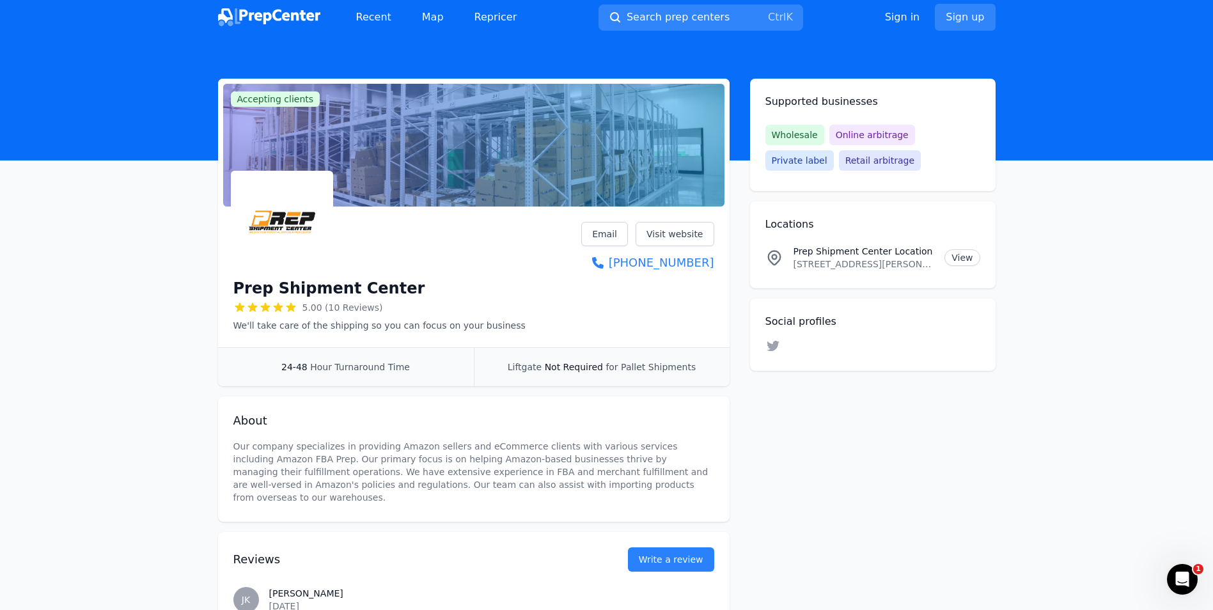
scroll to position [0, 0]
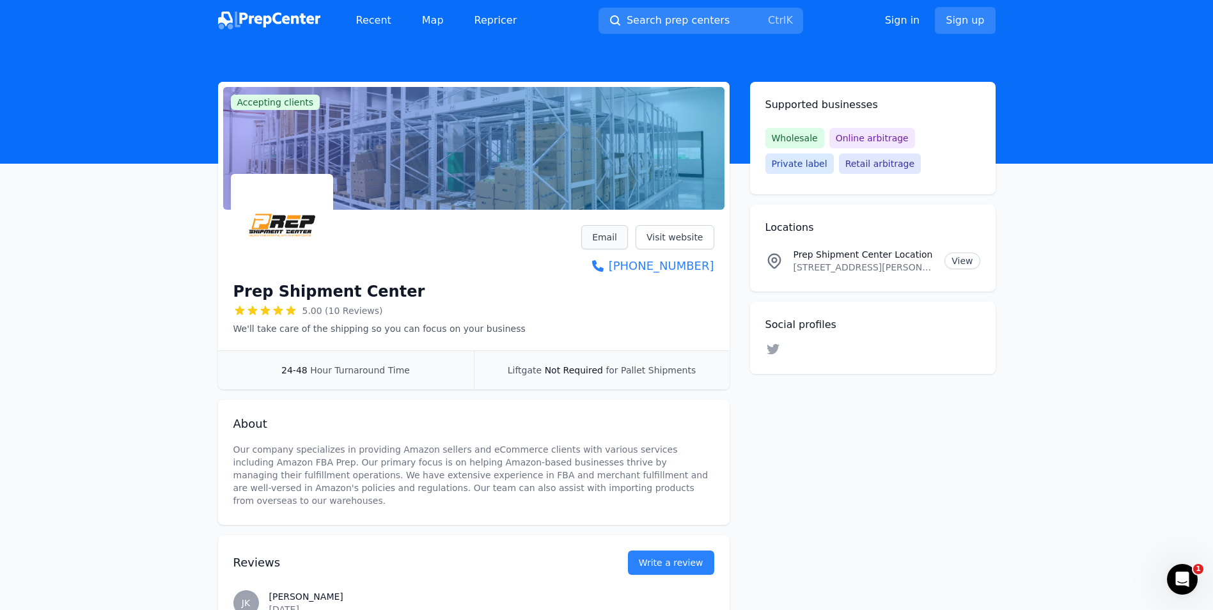
click at [616, 233] on link "Email" at bounding box center [604, 237] width 47 height 24
click at [687, 241] on link "Visit website" at bounding box center [675, 237] width 79 height 24
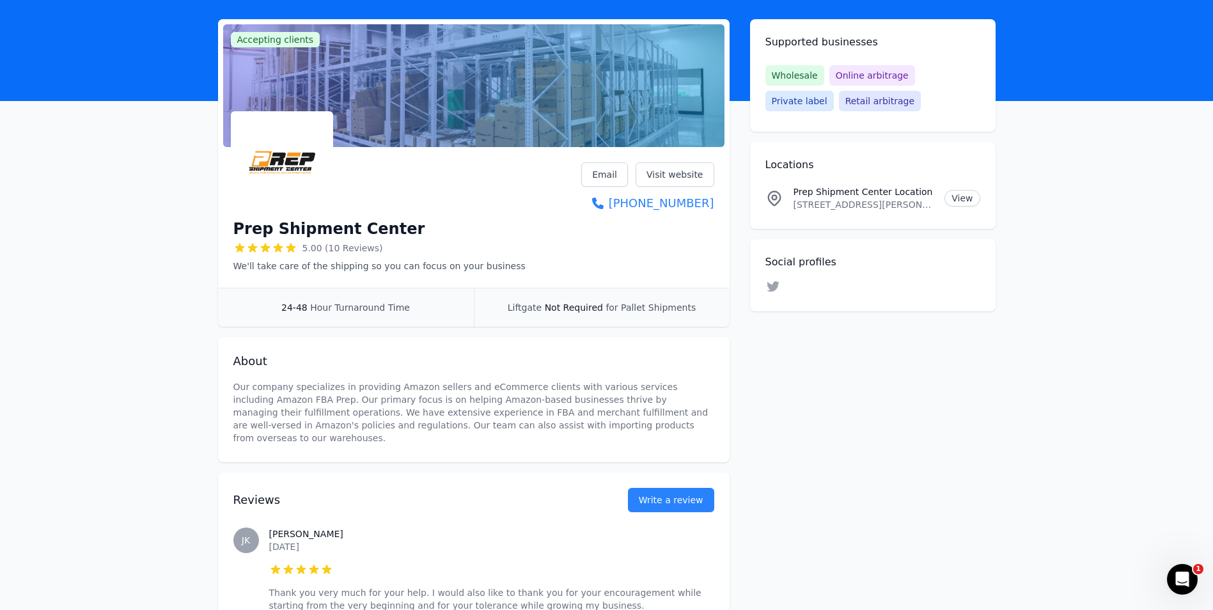
scroll to position [128, 0]
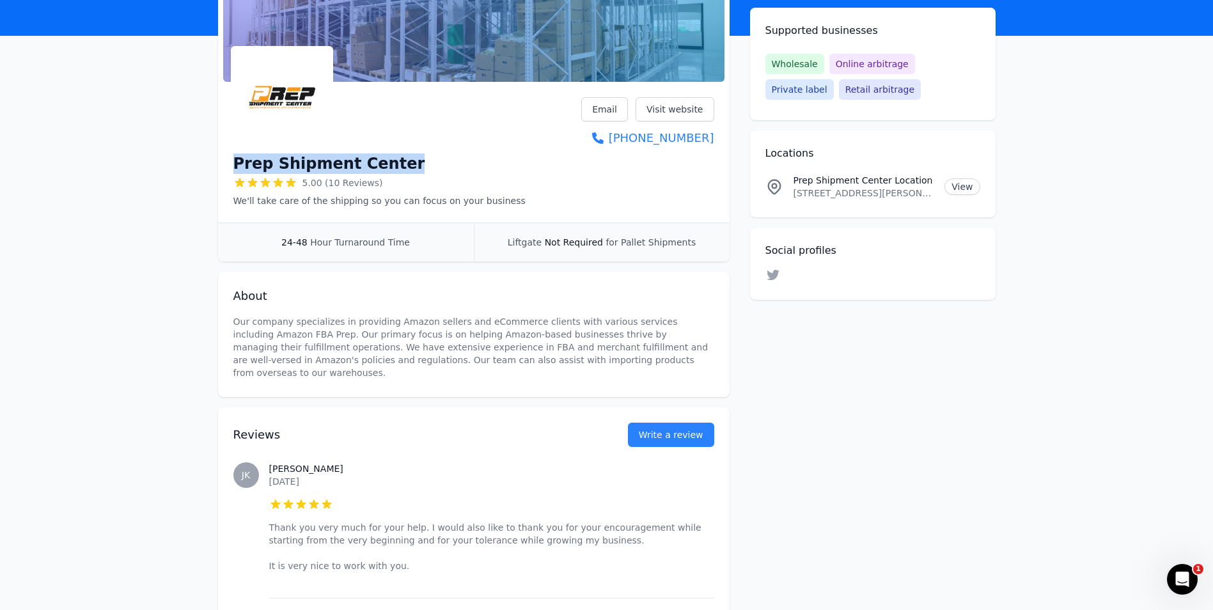
drag, startPoint x: 402, startPoint y: 162, endPoint x: 215, endPoint y: 153, distance: 186.9
copy h1 "Prep Shipment Center"
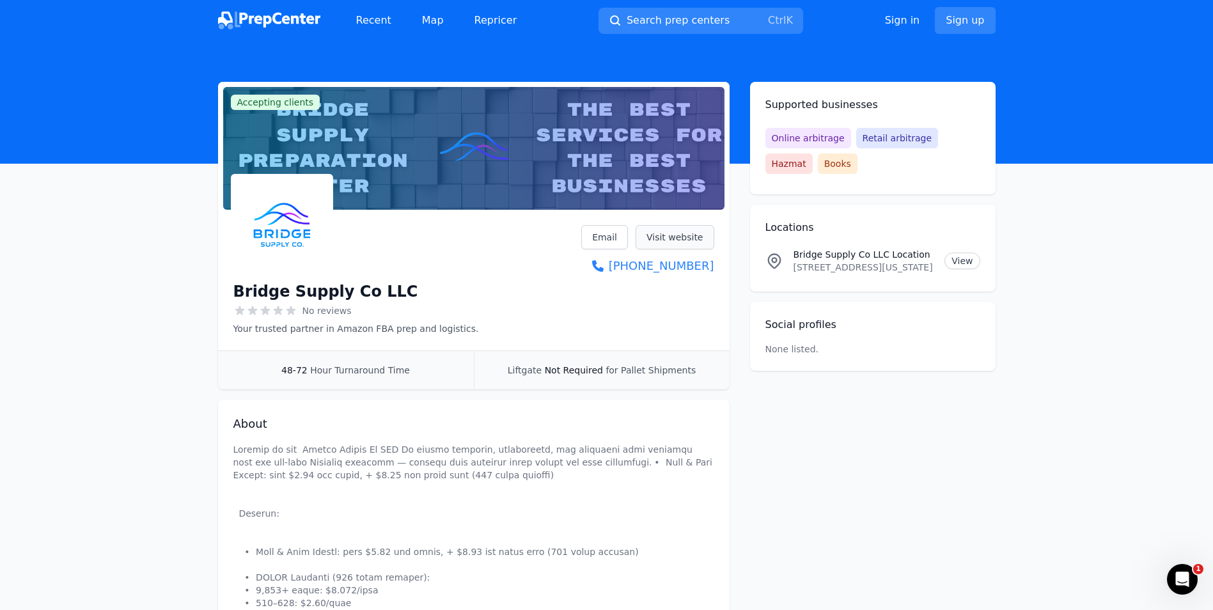
click at [674, 242] on link "Visit website" at bounding box center [675, 237] width 79 height 24
click at [678, 229] on link "Visit website" at bounding box center [675, 237] width 79 height 24
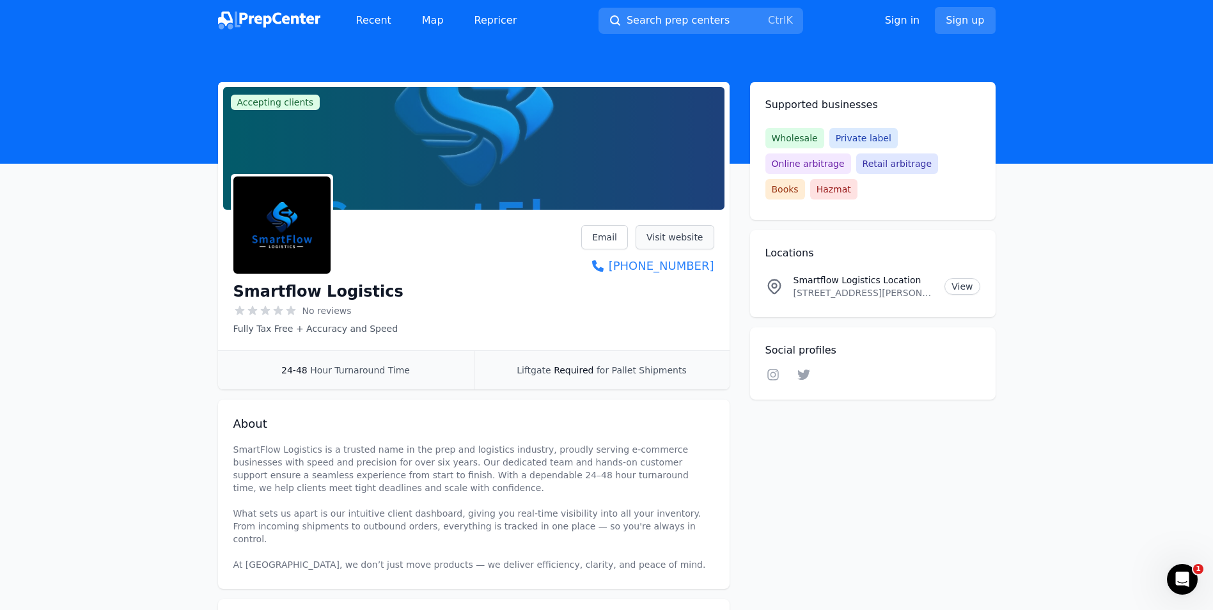
click at [682, 238] on link "Visit website" at bounding box center [675, 237] width 79 height 24
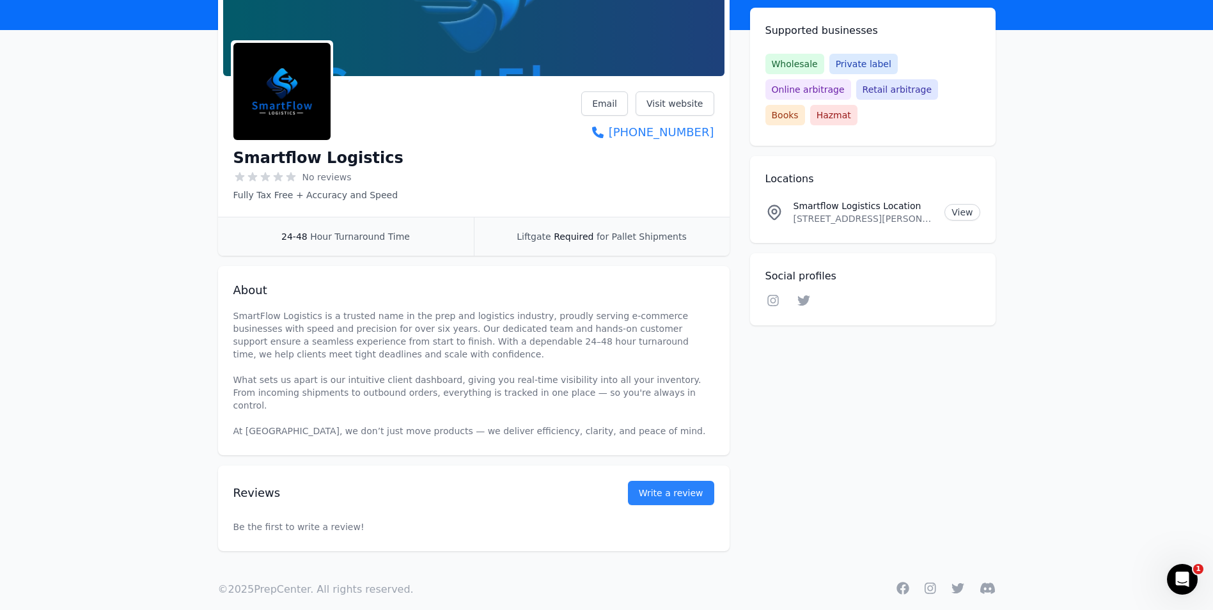
scroll to position [139, 0]
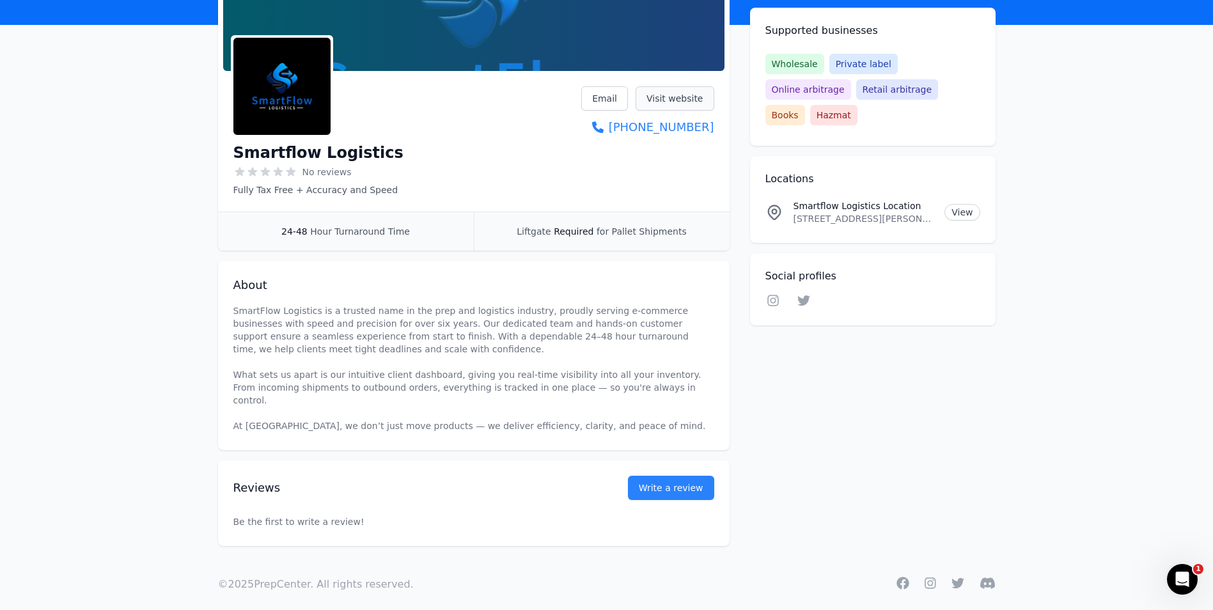
click at [662, 102] on link "Visit website" at bounding box center [675, 98] width 79 height 24
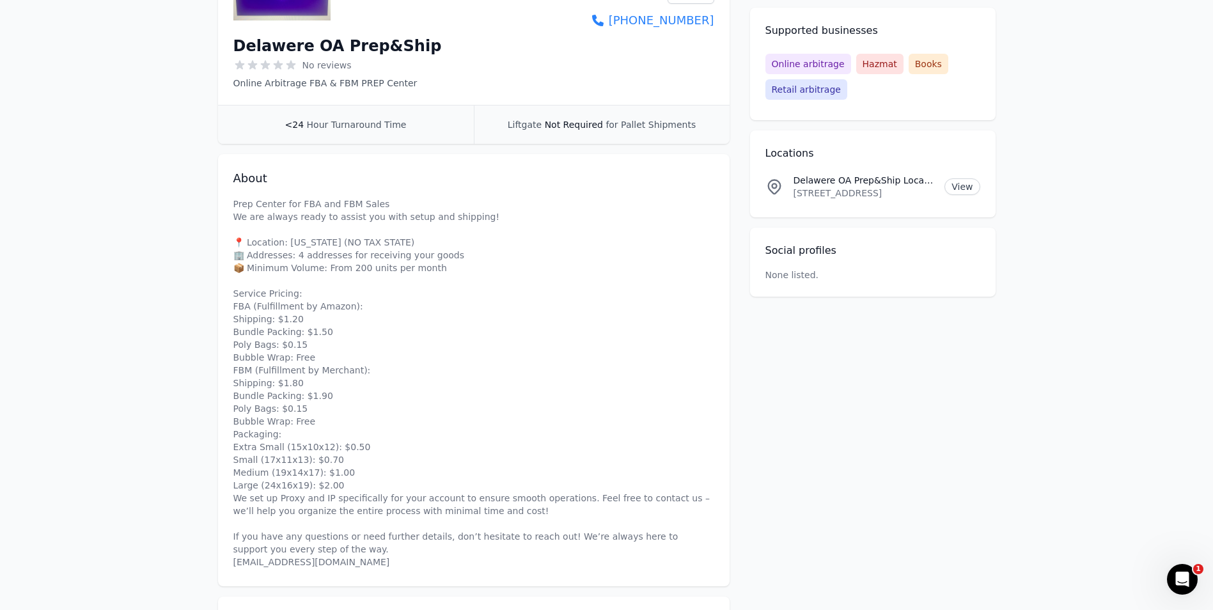
scroll to position [256, 0]
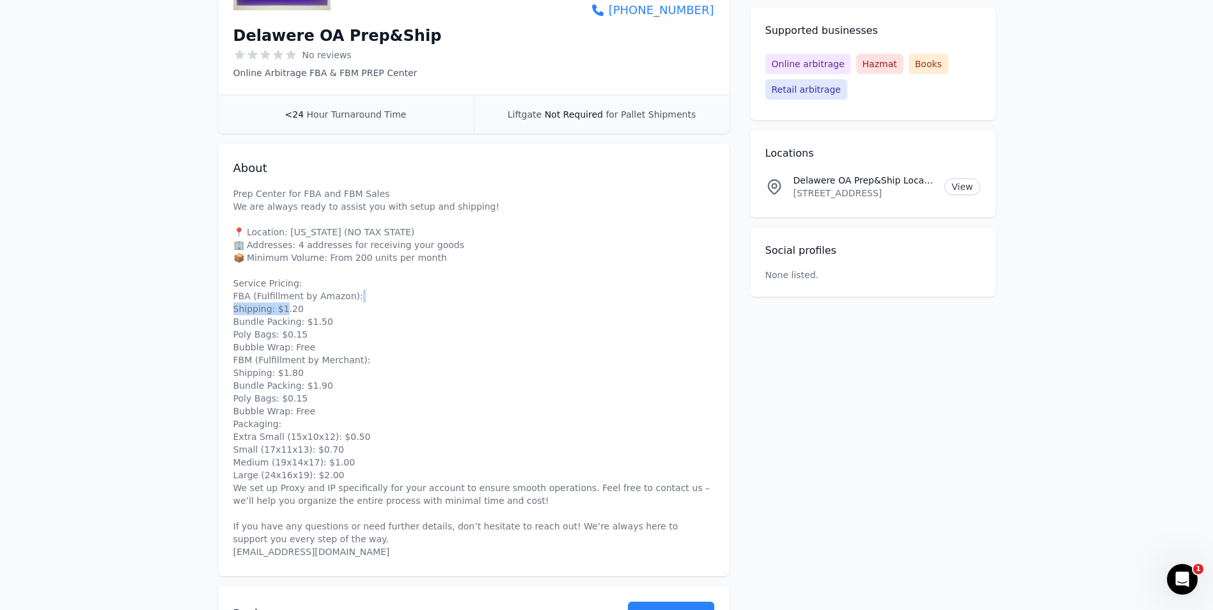
drag, startPoint x: 239, startPoint y: 309, endPoint x: 290, endPoint y: 311, distance: 51.2
click at [290, 311] on p "Prep Center for FBA and FBM Sales We are always ready to assist you with setup …" at bounding box center [473, 372] width 481 height 371
drag, startPoint x: 242, startPoint y: 322, endPoint x: 322, endPoint y: 322, distance: 79.9
click at [322, 322] on p "Prep Center for FBA and FBM Sales We are always ready to assist you with setup …" at bounding box center [473, 372] width 481 height 371
drag, startPoint x: 240, startPoint y: 333, endPoint x: 305, endPoint y: 336, distance: 64.6
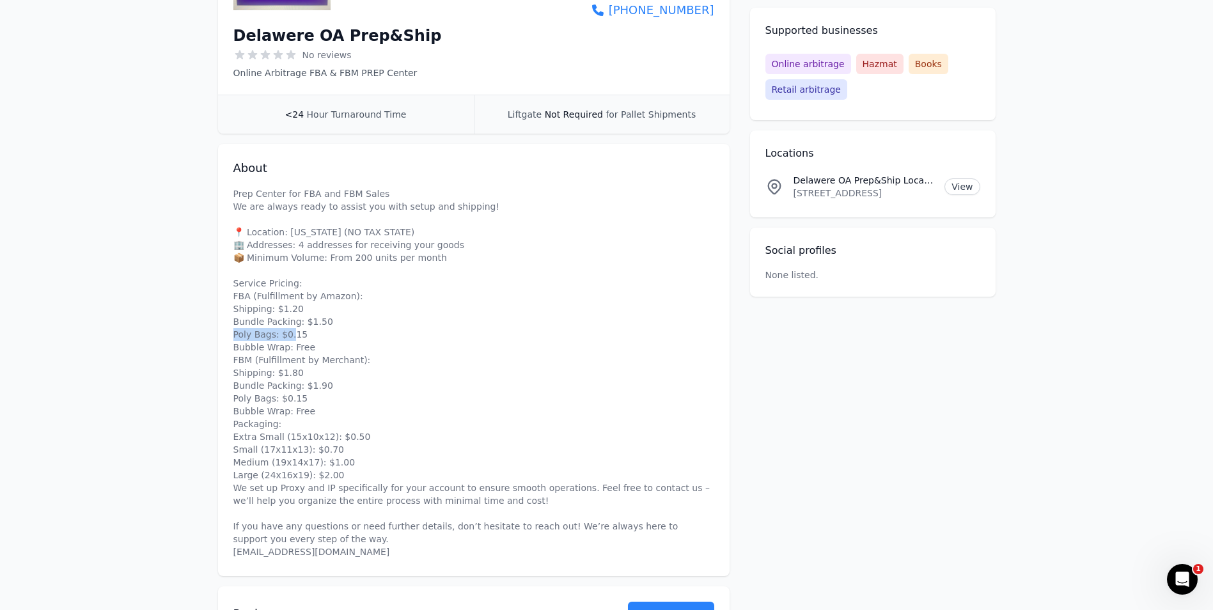
click at [304, 336] on p "Prep Center for FBA and FBM Sales We are always ready to assist you with setup …" at bounding box center [473, 372] width 481 height 371
drag, startPoint x: 246, startPoint y: 350, endPoint x: 313, endPoint y: 350, distance: 67.1
click at [313, 350] on p "Prep Center for FBA and FBM Sales We are always ready to assist you with setup …" at bounding box center [473, 372] width 481 height 371
drag, startPoint x: 240, startPoint y: 372, endPoint x: 277, endPoint y: 374, distance: 37.1
click at [277, 373] on p "Prep Center for FBA and FBM Sales We are always ready to assist you with setup …" at bounding box center [473, 372] width 481 height 371
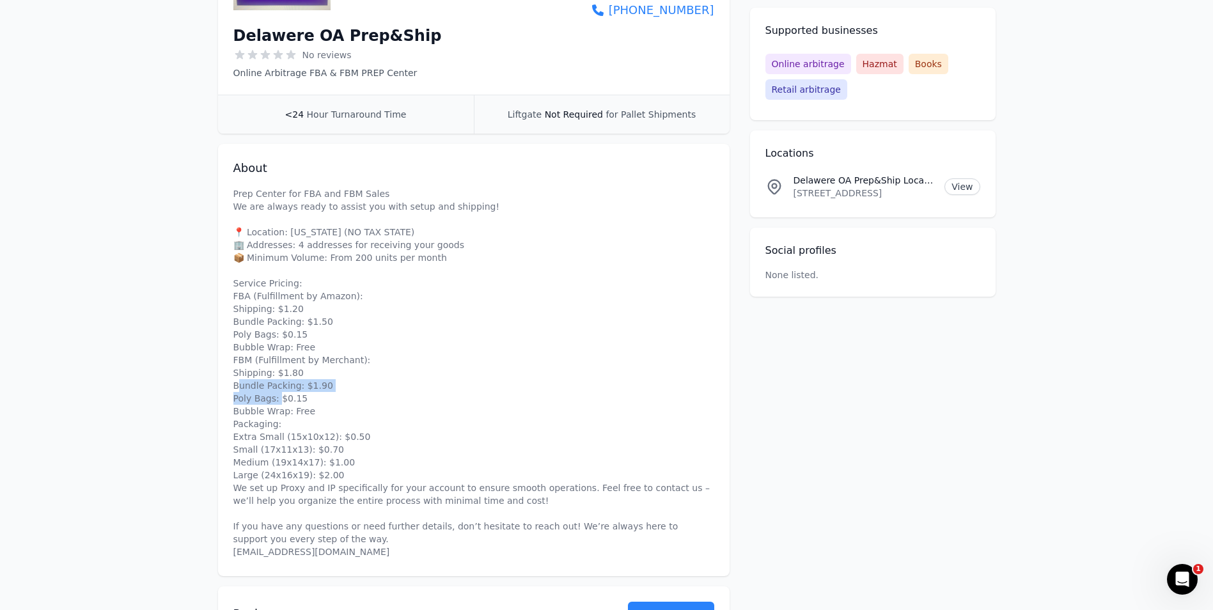
drag, startPoint x: 250, startPoint y: 389, endPoint x: 284, endPoint y: 393, distance: 34.0
click at [284, 393] on p "Prep Center for FBA and FBM Sales We are always ready to assist you with setup …" at bounding box center [473, 372] width 481 height 371
drag, startPoint x: 253, startPoint y: 408, endPoint x: 287, endPoint y: 412, distance: 34.7
click at [287, 412] on p "Prep Center for FBA and FBM Sales We are always ready to assist you with setup …" at bounding box center [473, 372] width 481 height 371
drag, startPoint x: 249, startPoint y: 435, endPoint x: 275, endPoint y: 446, distance: 28.1
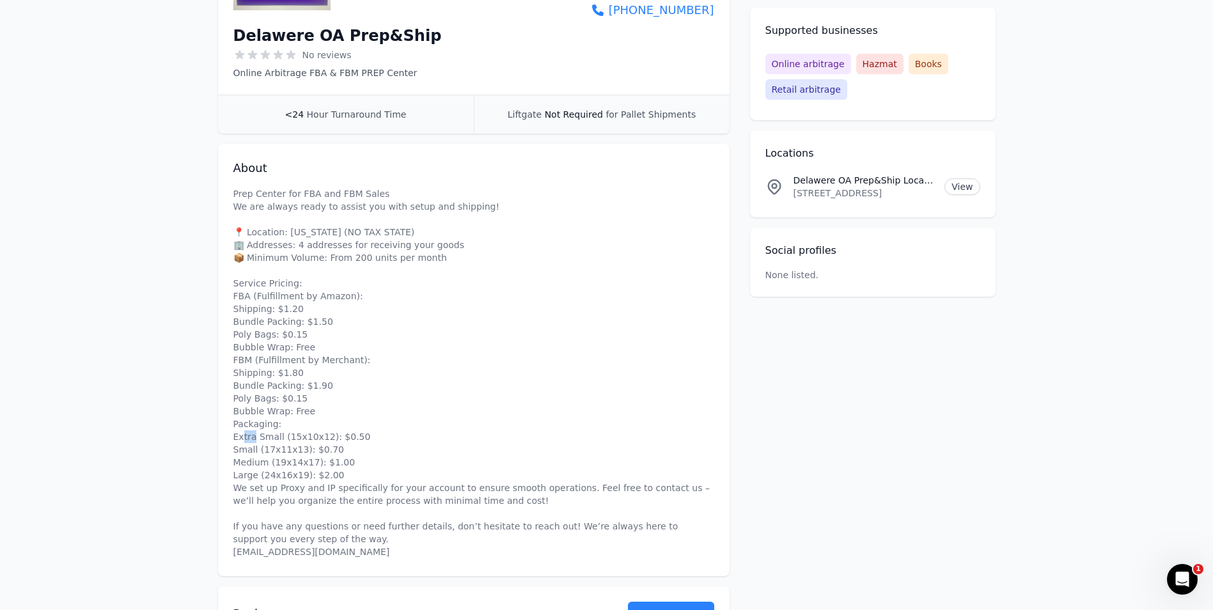
click at [274, 442] on p "Prep Center for FBA and FBM Sales We are always ready to assist you with setup …" at bounding box center [473, 372] width 481 height 371
drag, startPoint x: 240, startPoint y: 472, endPoint x: 286, endPoint y: 478, distance: 45.8
click at [285, 478] on p "Prep Center for FBA and FBM Sales We are always ready to assist you with setup …" at bounding box center [473, 372] width 481 height 371
drag, startPoint x: 244, startPoint y: 314, endPoint x: 311, endPoint y: 322, distance: 67.6
click at [308, 322] on p "Prep Center for FBA and FBM Sales We are always ready to assist you with setup …" at bounding box center [473, 372] width 481 height 371
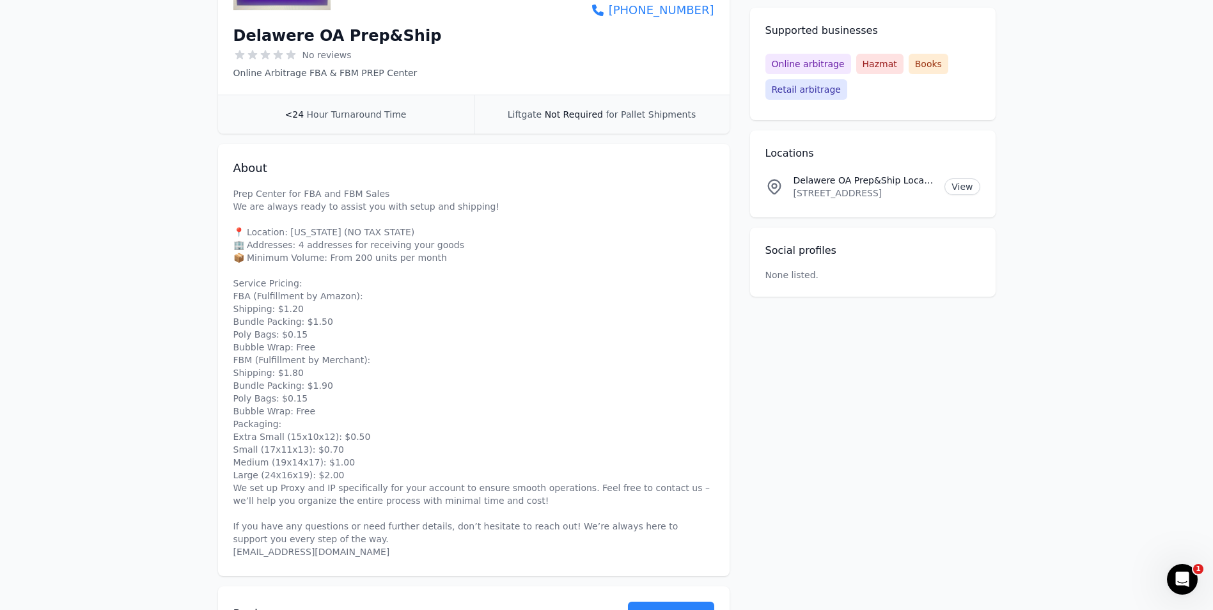
drag, startPoint x: 348, startPoint y: 320, endPoint x: 299, endPoint y: 320, distance: 49.9
click at [344, 320] on p "Prep Center for FBA and FBM Sales We are always ready to assist you with setup …" at bounding box center [473, 372] width 481 height 371
drag, startPoint x: 321, startPoint y: 322, endPoint x: 232, endPoint y: 322, distance: 88.9
click at [232, 322] on div "About Prep Center for FBA and FBM Sales We are always ready to assist you with …" at bounding box center [473, 360] width 511 height 432
drag, startPoint x: 242, startPoint y: 478, endPoint x: 339, endPoint y: 476, distance: 97.8
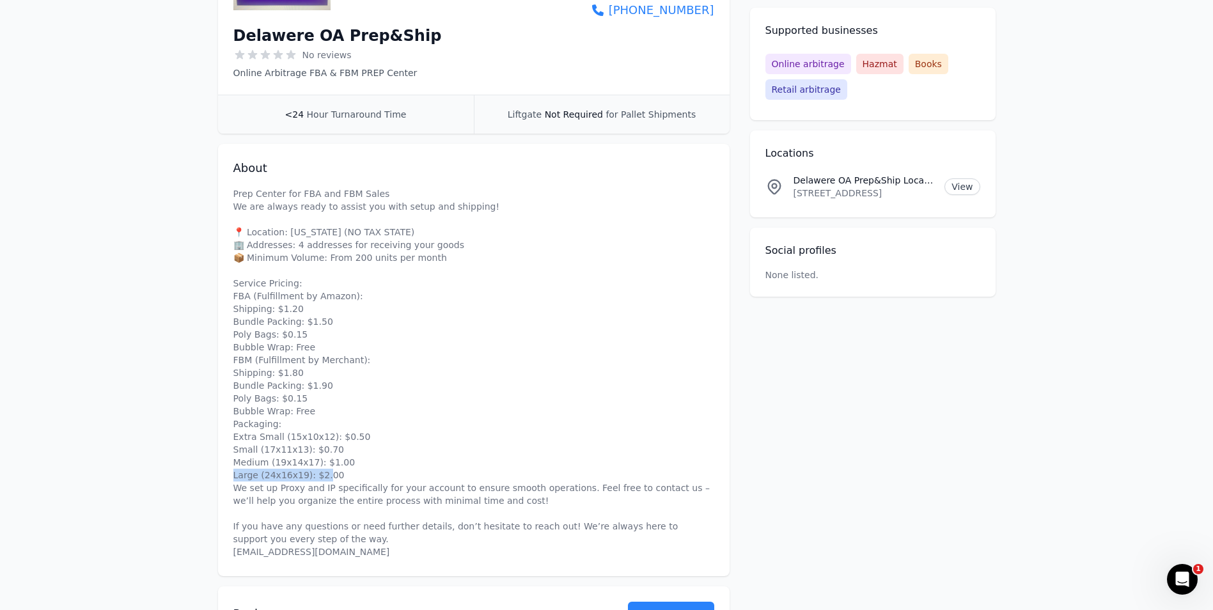
click at [339, 476] on p "Prep Center for FBA and FBM Sales We are always ready to assist you with setup …" at bounding box center [473, 372] width 481 height 371
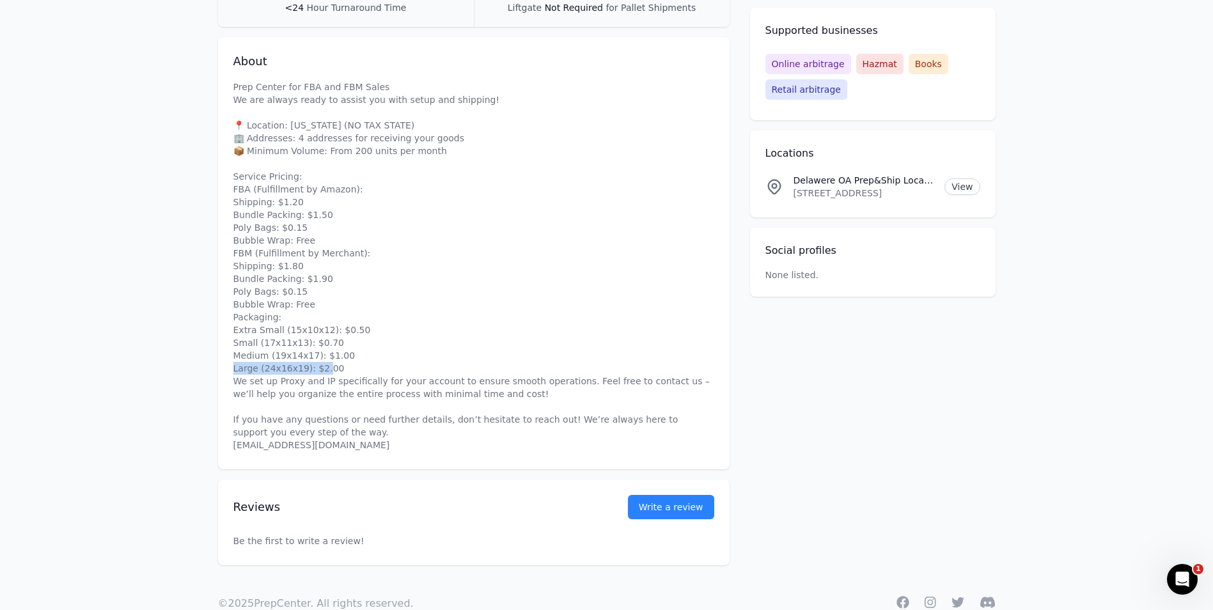
scroll to position [384, 0]
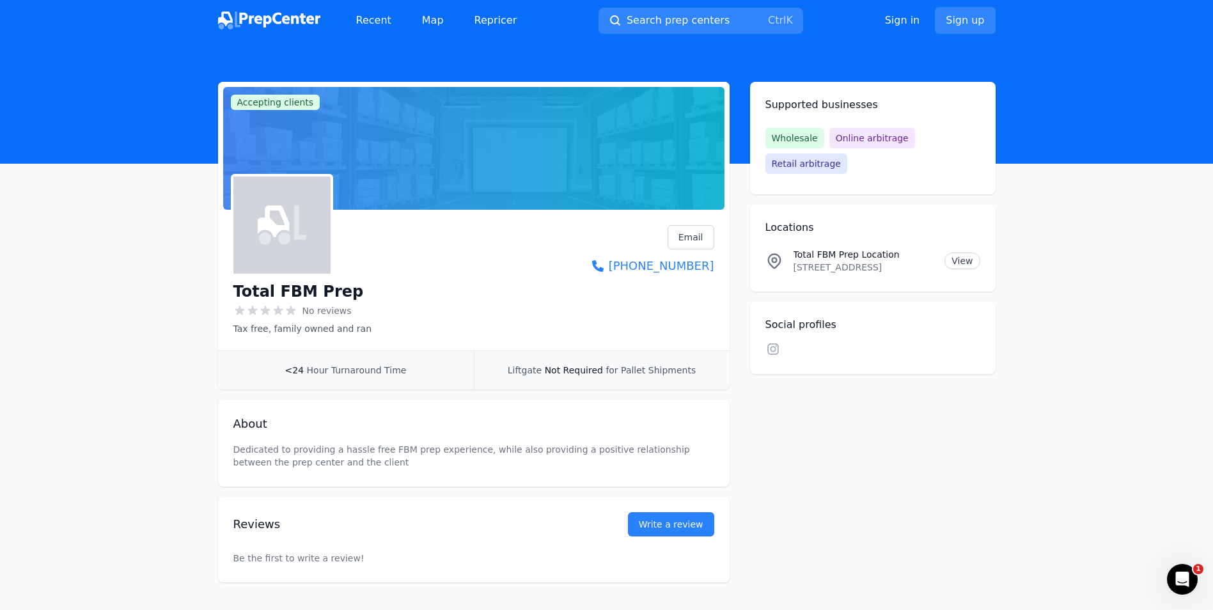
scroll to position [49, 0]
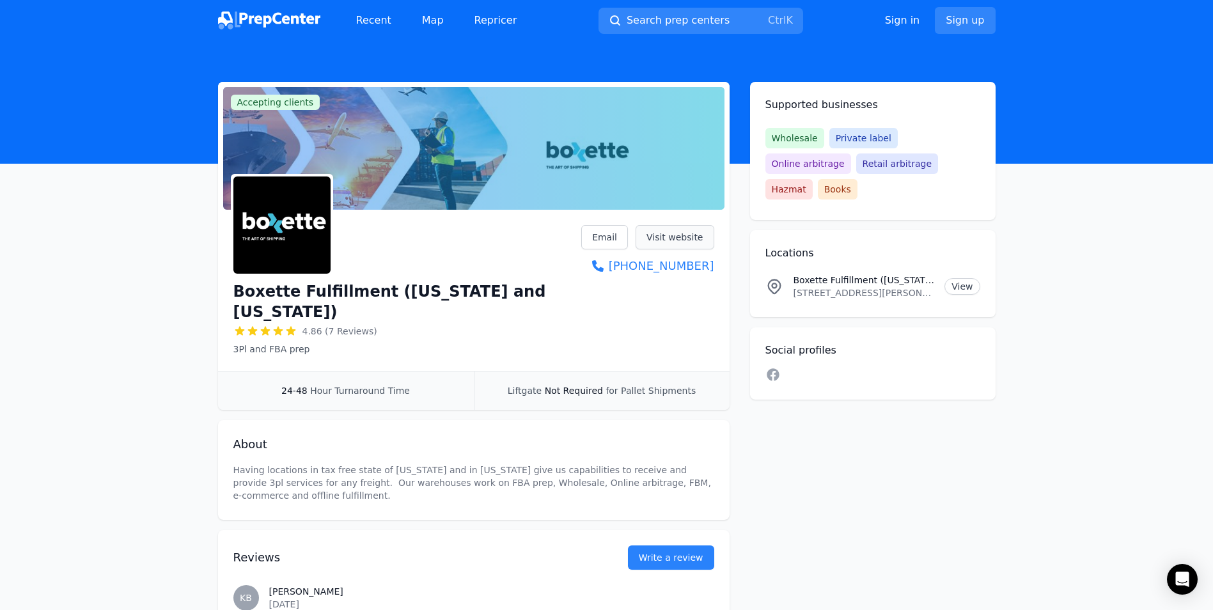
drag, startPoint x: 0, startPoint y: 0, endPoint x: 659, endPoint y: 237, distance: 699.9
click at [659, 237] on link "Visit website" at bounding box center [675, 237] width 79 height 24
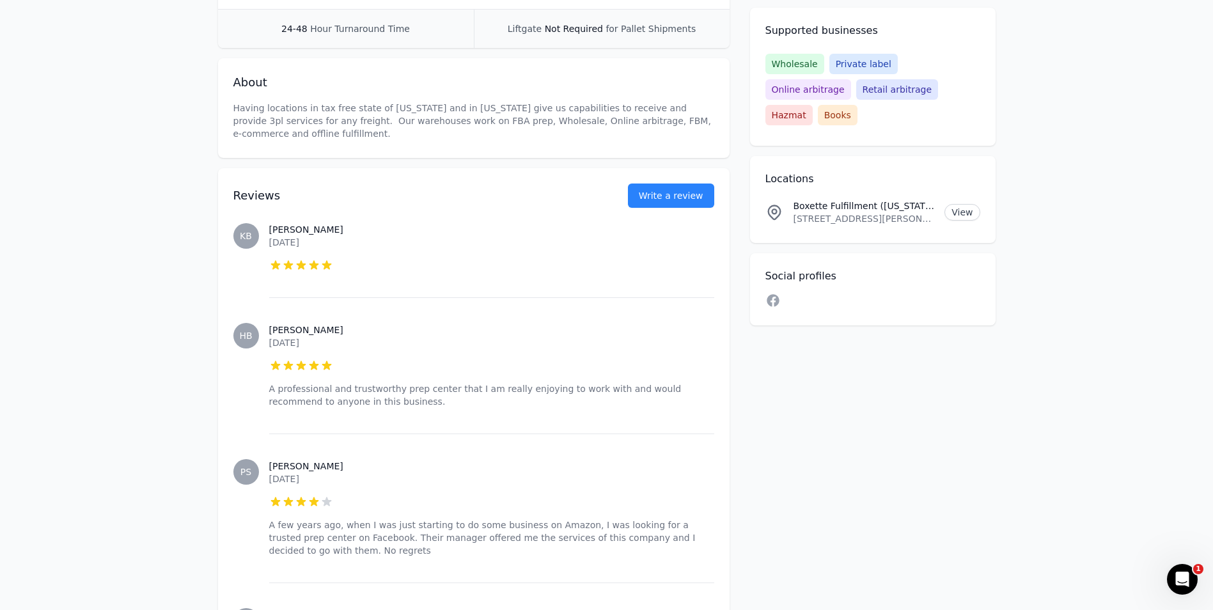
scroll to position [448, 0]
